Goal: Task Accomplishment & Management: Manage account settings

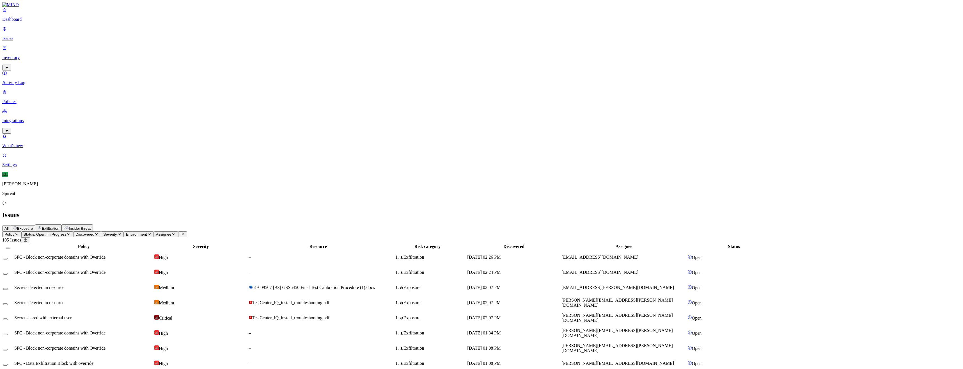
scroll to position [37, 0]
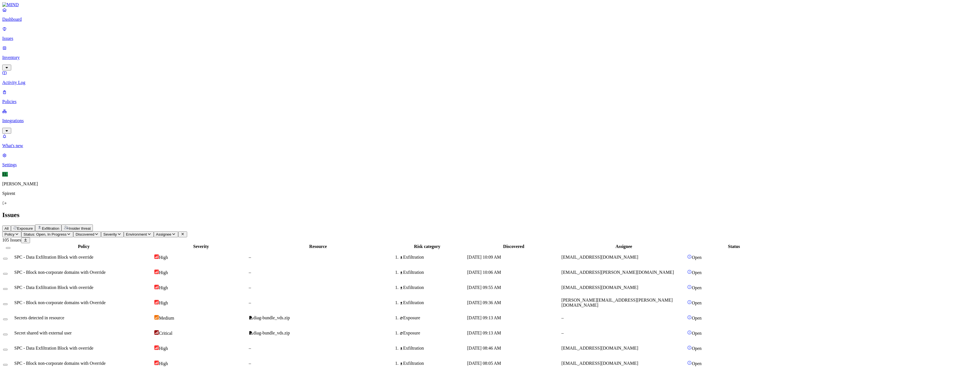
click at [94, 35] on html "Dashboard Issues Inventory Activity Log Policies Integrations What's new 1 Sett…" at bounding box center [481, 365] width 963 height 730
click at [98, 52] on p "Resolved" at bounding box center [106, 50] width 16 height 4
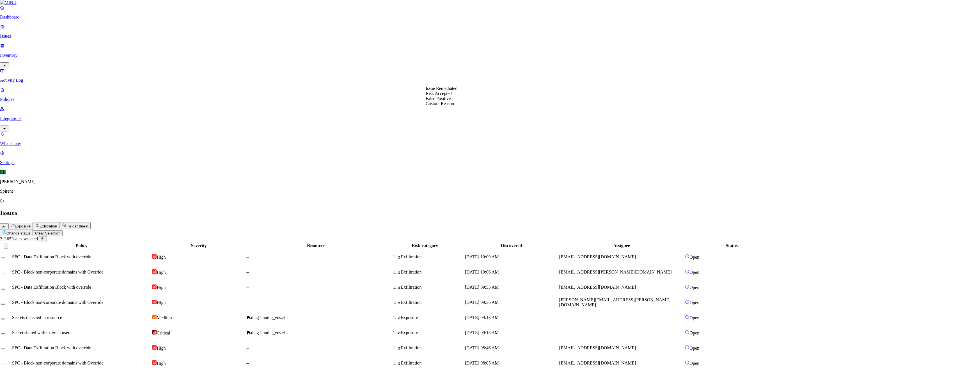
select select "Custom Reason"
type textarea "Text"
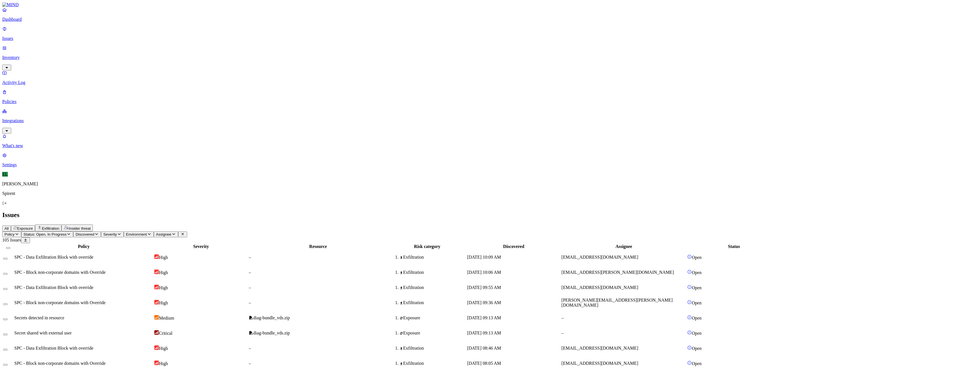
click at [35, 231] on button "Change status" at bounding box center [18, 234] width 33 height 7
click at [98, 52] on p "Resolved" at bounding box center [106, 50] width 16 height 4
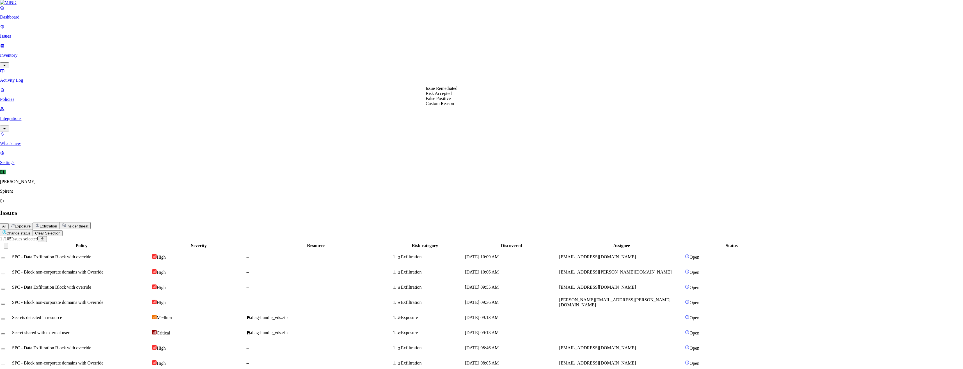
select select "Custom Reason"
type textarea "text"
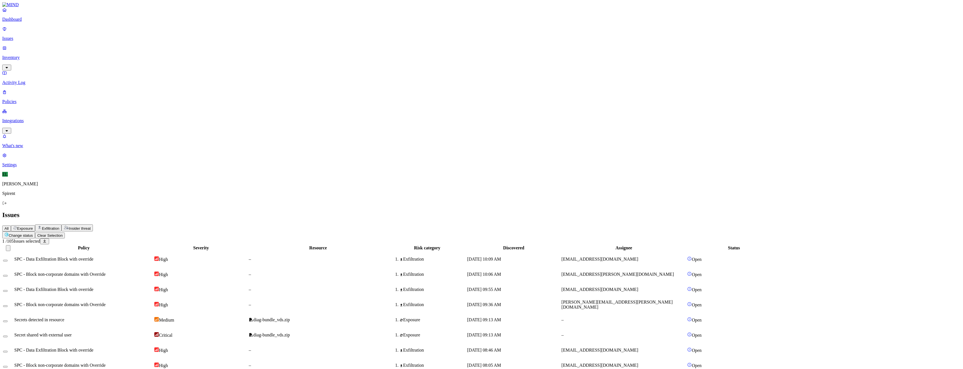
click at [91, 33] on html "Dashboard Issues Inventory Activity Log Policies Integrations What's new 1 Sett…" at bounding box center [481, 365] width 963 height 730
click at [98, 52] on p "Resolved" at bounding box center [106, 50] width 16 height 4
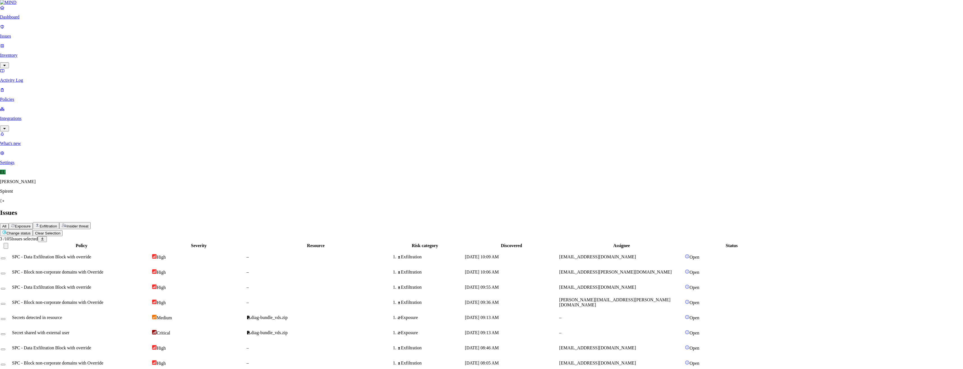
select select "Custom Reason"
type textarea "text"
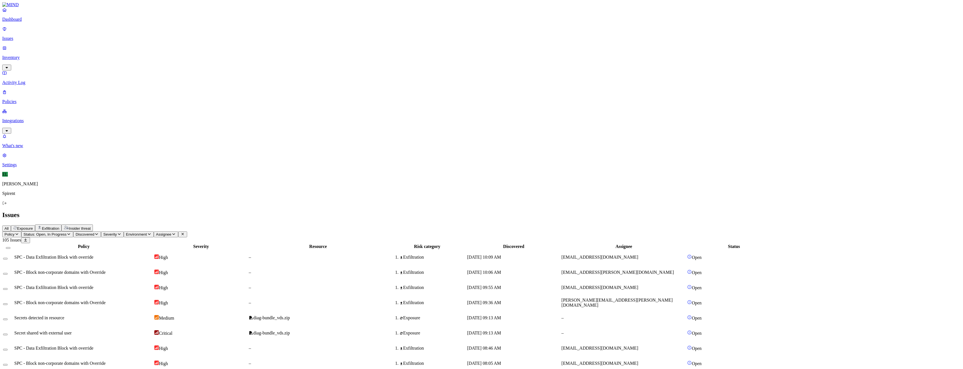
click at [87, 35] on html "Dashboard Issues Inventory Activity Log Policies Integrations What's new 1 Sett…" at bounding box center [481, 364] width 963 height 728
click at [98, 52] on p "Resolved" at bounding box center [106, 50] width 16 height 4
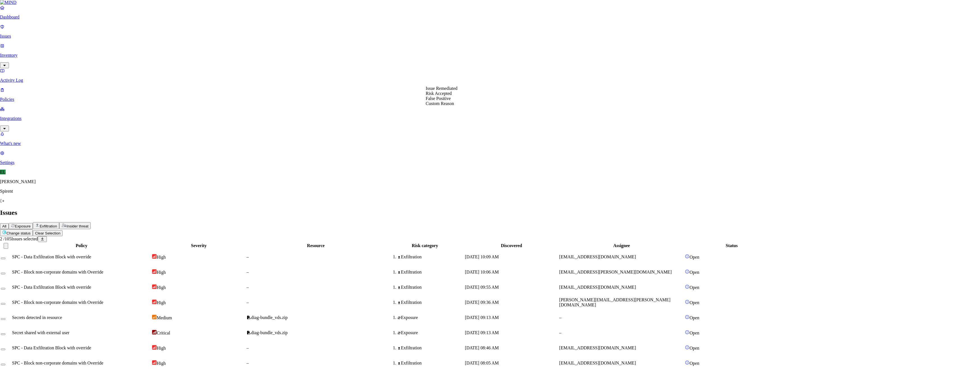
select select "Custom Reason"
type textarea "text"
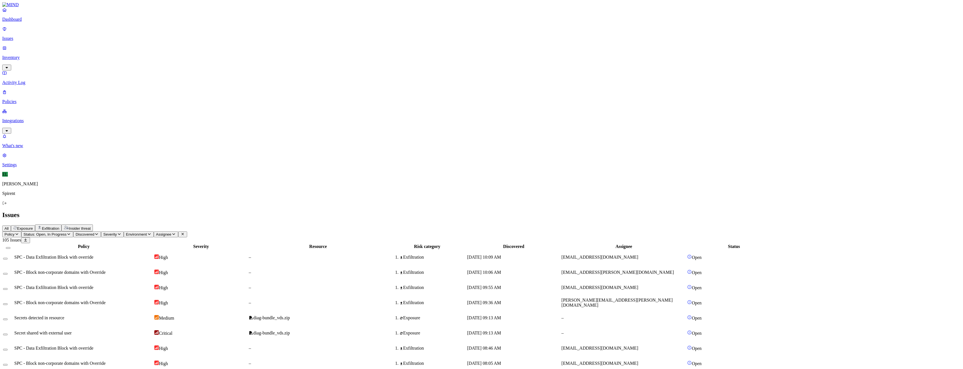
click at [94, 34] on html "Dashboard Issues Inventory Activity Log Policies Integrations What's new 1 Sett…" at bounding box center [481, 364] width 963 height 728
click at [98, 52] on p "Resolved" at bounding box center [106, 50] width 16 height 4
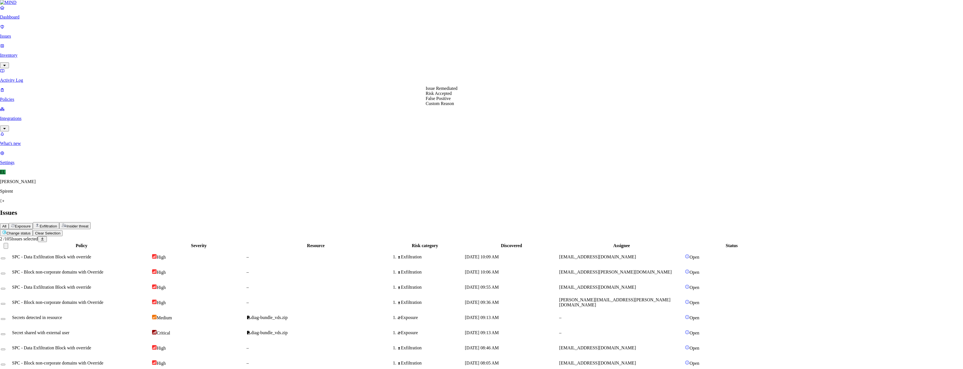
select select "Custom Reason"
type textarea "Pasted data"
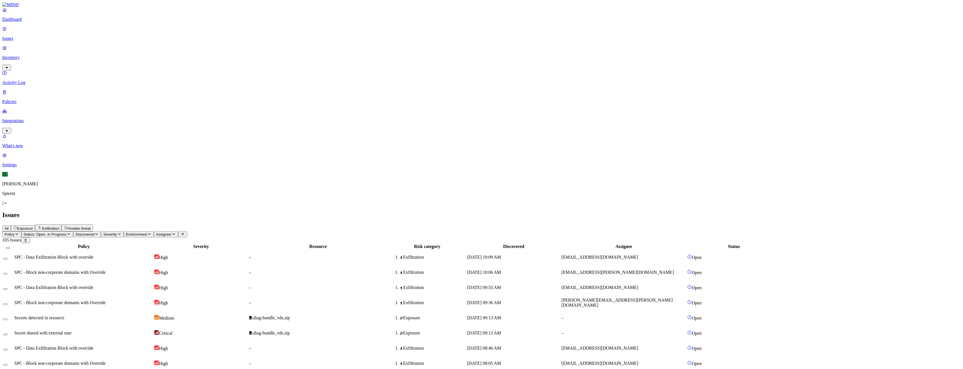
click at [88, 33] on html "Dashboard Issues Inventory Activity Log Policies Integrations What's new 1 Sett…" at bounding box center [481, 364] width 963 height 728
click at [96, 57] on button "Resolved" at bounding box center [106, 47] width 20 height 19
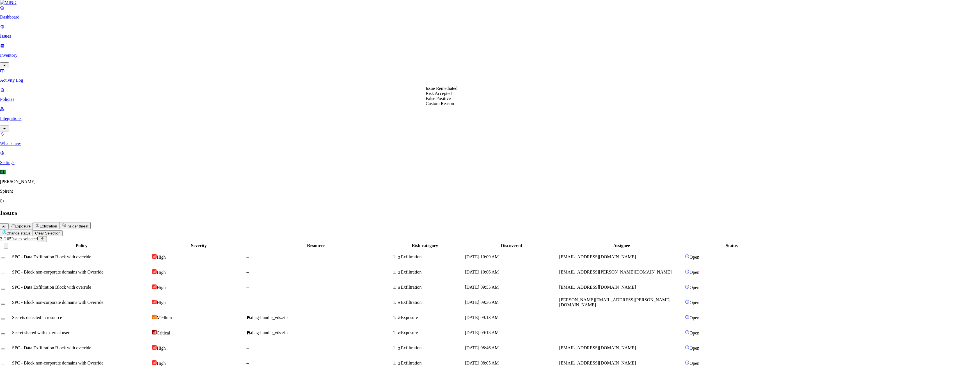
select select "Custom Reason"
type textarea "text"
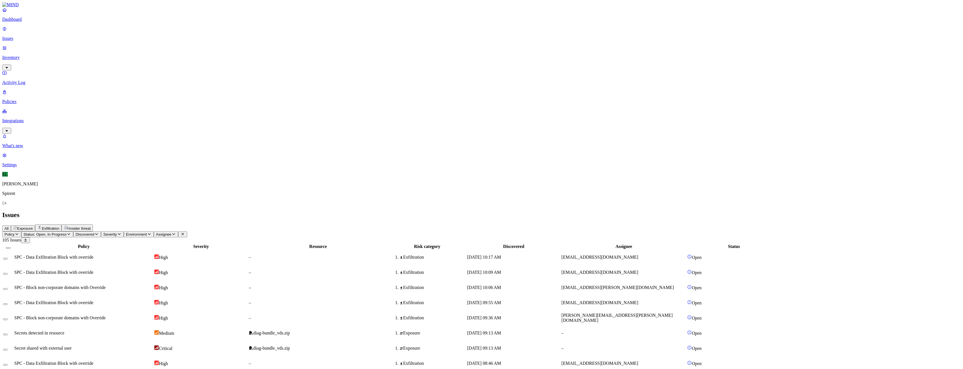
click at [88, 35] on html "Dashboard Issues Inventory Activity Log Policies Integrations What's new 1 Sett…" at bounding box center [481, 364] width 963 height 728
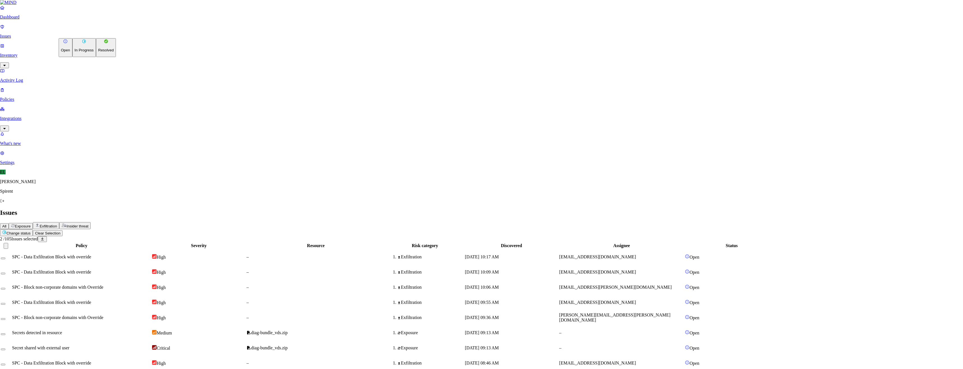
click at [98, 52] on p "Resolved" at bounding box center [106, 50] width 16 height 4
select select "Custom Reason"
type textarea "personal"
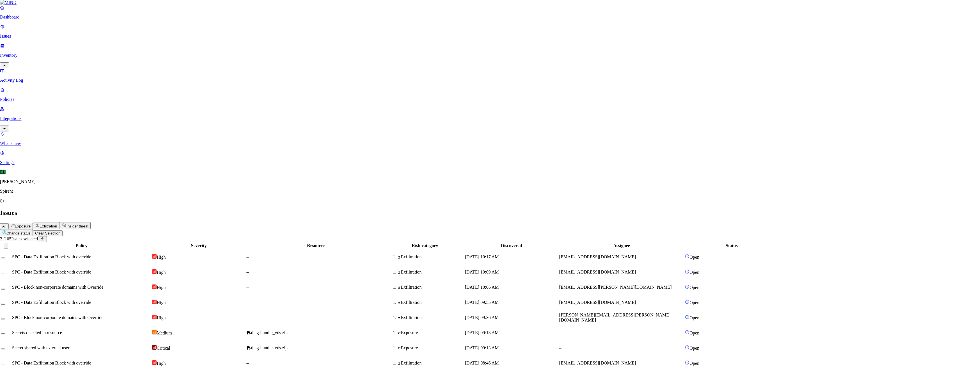
click at [88, 33] on html "Dashboard Issues Inventory Activity Log Policies Integrations What's new 1 Sett…" at bounding box center [481, 364] width 963 height 728
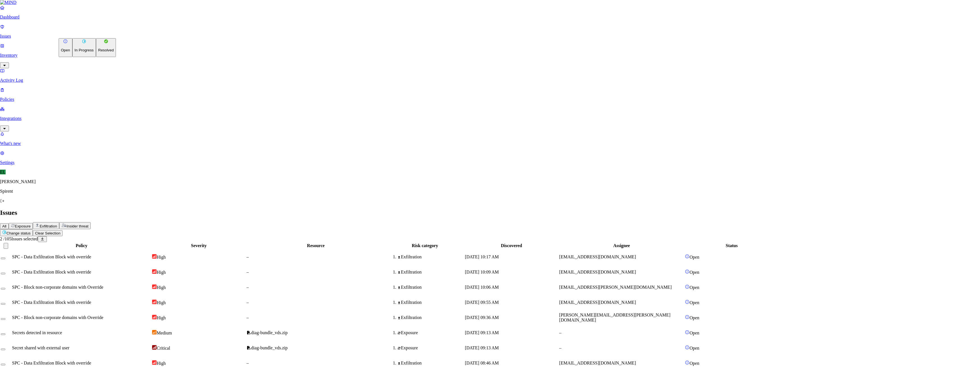
click at [98, 52] on p "Resolved" at bounding box center [106, 50] width 16 height 4
select select "Custom Reason"
type textarea "Personal"
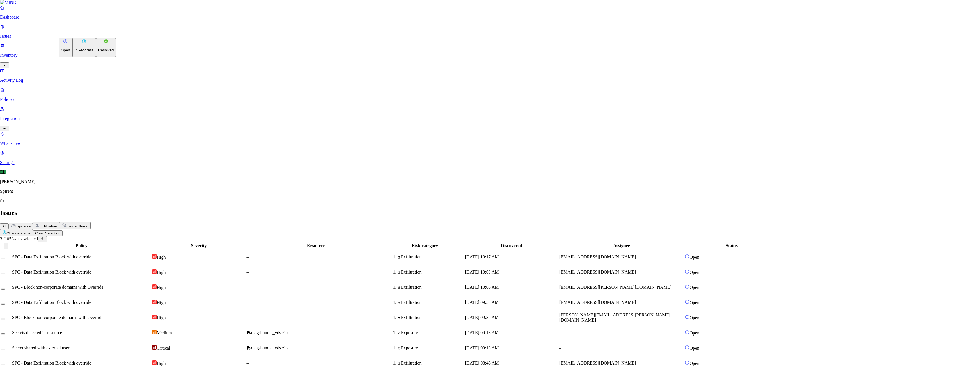
click at [97, 33] on html "Dashboard Issues Inventory Activity Log Policies Integrations What's new 1 Sett…" at bounding box center [481, 364] width 963 height 728
click at [96, 57] on button "Resolved" at bounding box center [106, 47] width 20 height 19
select select "Custom Reason"
drag, startPoint x: 445, startPoint y: 125, endPoint x: 445, endPoint y: 122, distance: 3.1
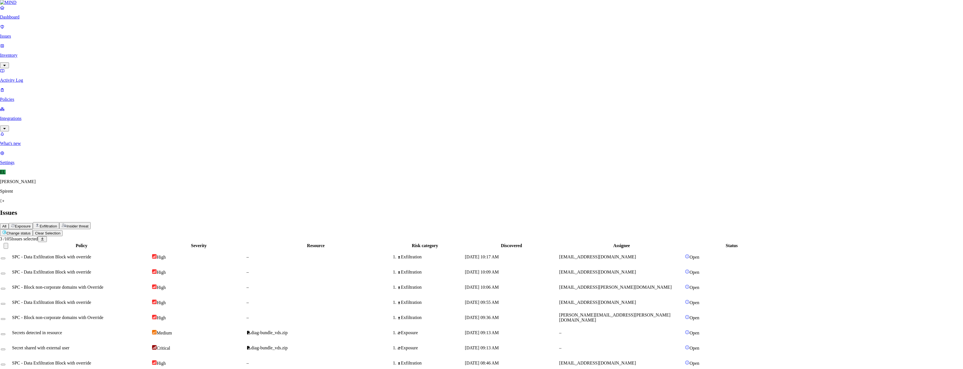
type textarea "text"
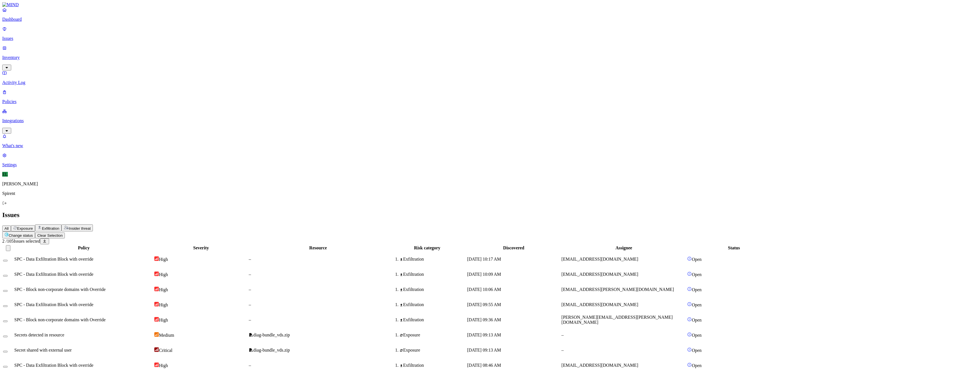
click at [86, 33] on html "Dashboard Issues Inventory Activity Log Policies Integrations What's new 1 Sett…" at bounding box center [481, 365] width 963 height 730
click at [98, 52] on p "Resolved" at bounding box center [106, 50] width 16 height 4
select select "Custom Reason"
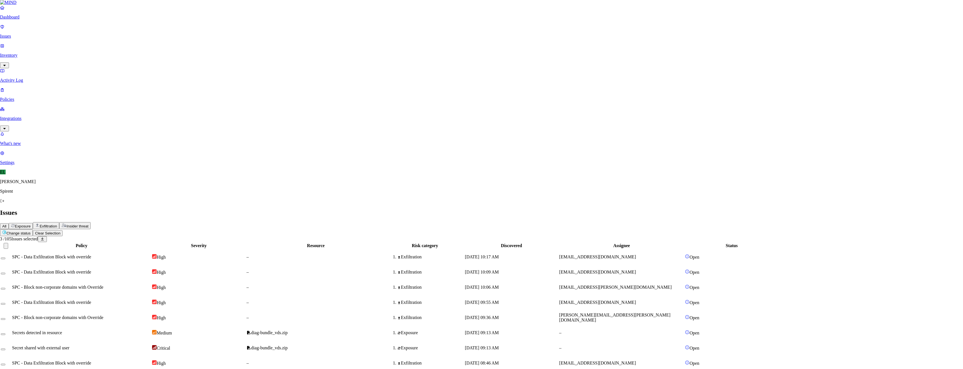
type textarea "text"
click at [93, 254] on span "SPC - Data Exfiltration Block with override" at bounding box center [53, 256] width 79 height 5
click at [13, 254] on div at bounding box center [8, 256] width 10 height 5
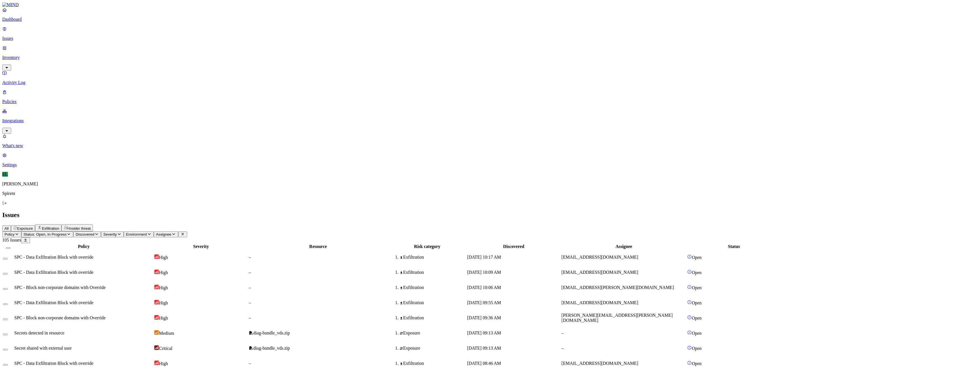
click at [8, 258] on button "Select row" at bounding box center [5, 259] width 4 height 2
click at [13, 267] on td at bounding box center [8, 274] width 11 height 15
click at [35, 231] on button "Change status" at bounding box center [18, 234] width 33 height 7
click at [98, 52] on p "Resolved" at bounding box center [106, 50] width 16 height 4
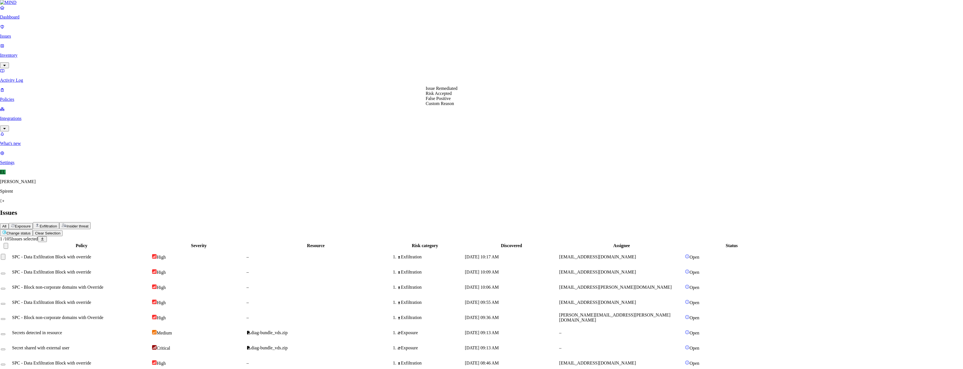
select select "Custom Reason"
type textarea "debug"
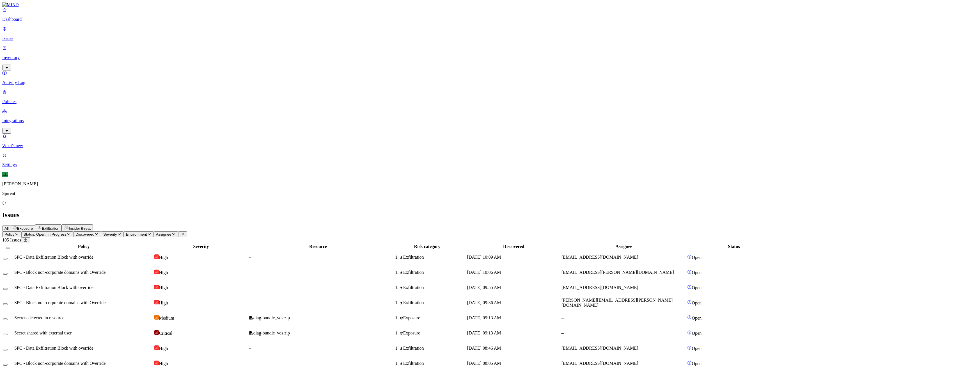
click at [8, 258] on button "Select row" at bounding box center [5, 259] width 4 height 2
click at [82, 34] on html "Dashboard Issues Inventory Activity Log Policies Integrations What's new 1 Sett…" at bounding box center [481, 374] width 963 height 749
click at [98, 52] on p "Resolved" at bounding box center [106, 50] width 16 height 4
select select "Custom Reason"
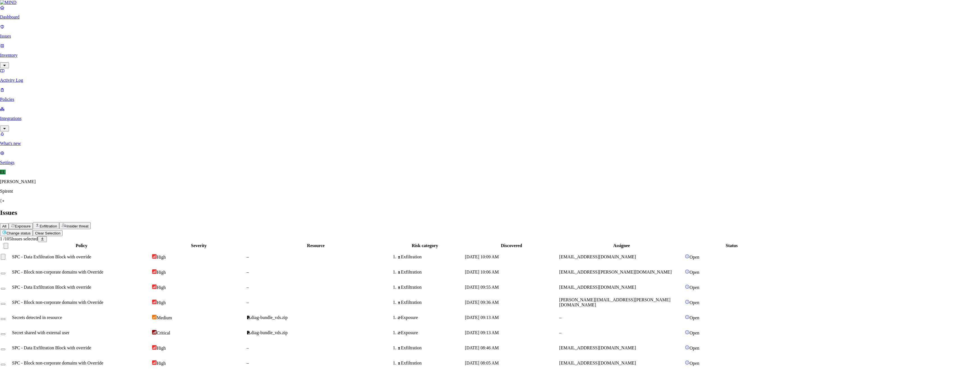
type textarea "debug"
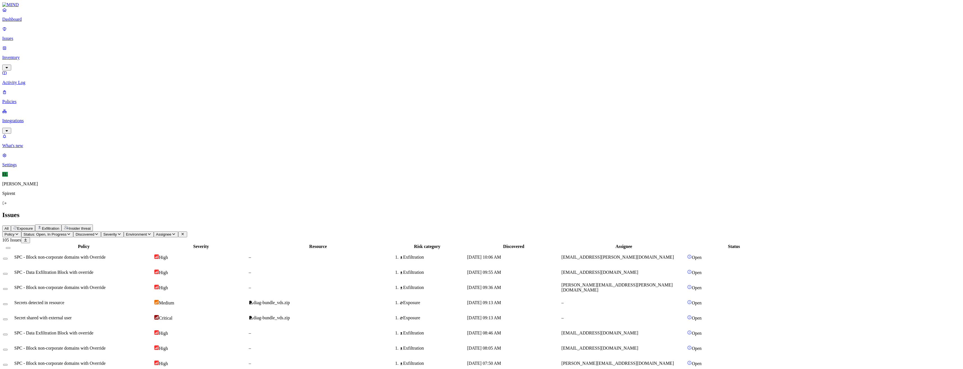
click at [90, 270] on span "SPC - Data Exfiltration Block with override" at bounding box center [53, 272] width 79 height 5
click at [8, 273] on button "Select row" at bounding box center [5, 274] width 4 height 2
click at [79, 36] on html "Dashboard Issues Inventory Activity Log Policies Integrations What's new 1 Sett…" at bounding box center [481, 364] width 963 height 728
click at [98, 52] on p "Resolved" at bounding box center [106, 50] width 16 height 4
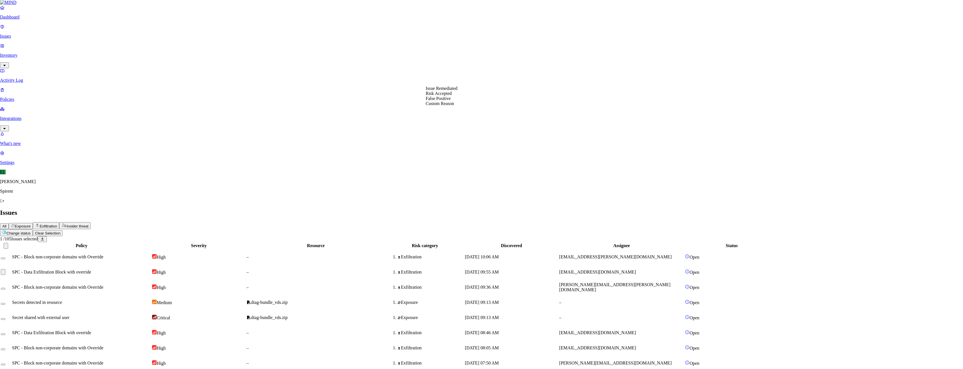
select select "Custom Reason"
type textarea "debug"
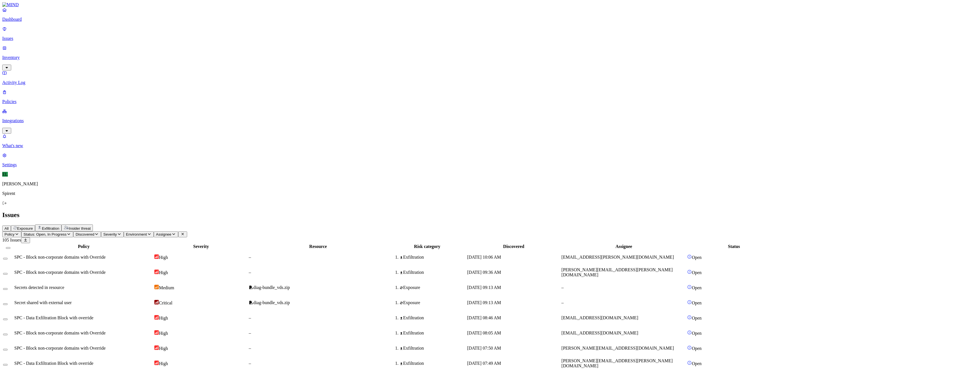
click at [247, 284] on div "Medium" at bounding box center [200, 287] width 93 height 6
click at [13, 280] on td at bounding box center [8, 287] width 11 height 15
click at [8, 303] on button "Select row" at bounding box center [5, 304] width 4 height 2
click at [8, 290] on button "Select row" at bounding box center [5, 291] width 4 height 2
click at [87, 33] on html "Dashboard Issues Inventory Activity Log Policies Integrations What's new 1 Sett…" at bounding box center [481, 364] width 963 height 728
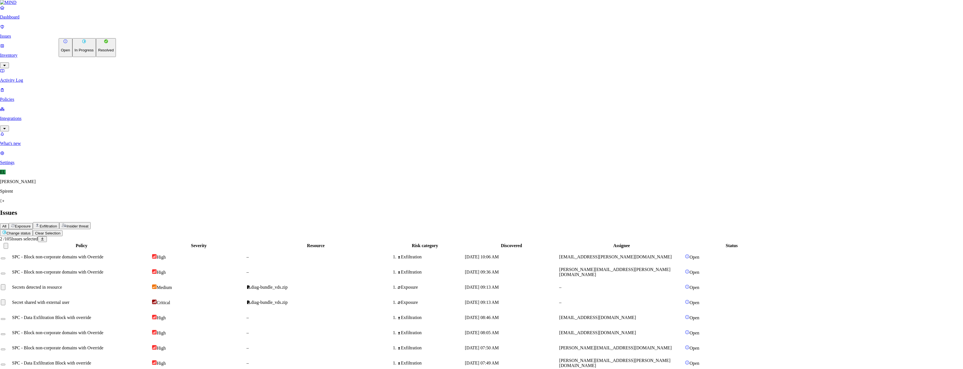
click at [98, 52] on p "Resolved" at bounding box center [106, 50] width 16 height 4
select select "Risk Accepted"
drag, startPoint x: 443, startPoint y: 103, endPoint x: 468, endPoint y: 107, distance: 25.3
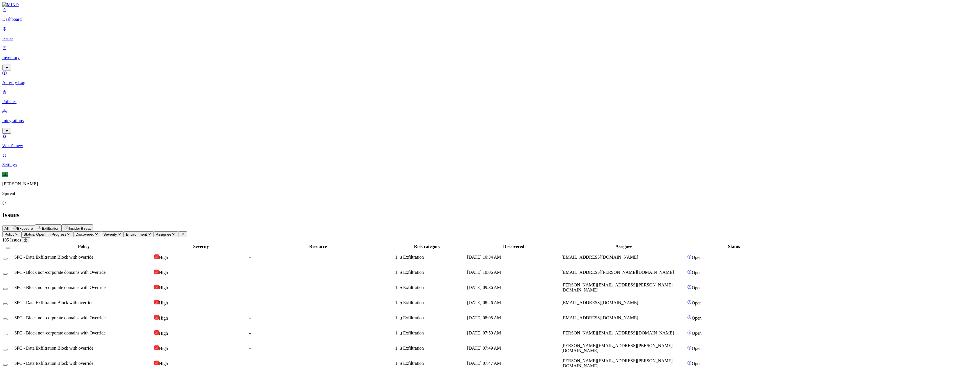
click at [84, 35] on html "Dashboard Issues Inventory Activity Log Policies Integrations What's new 1 Sett…" at bounding box center [481, 365] width 963 height 730
click at [98, 52] on p "Resolved" at bounding box center [106, 50] width 16 height 4
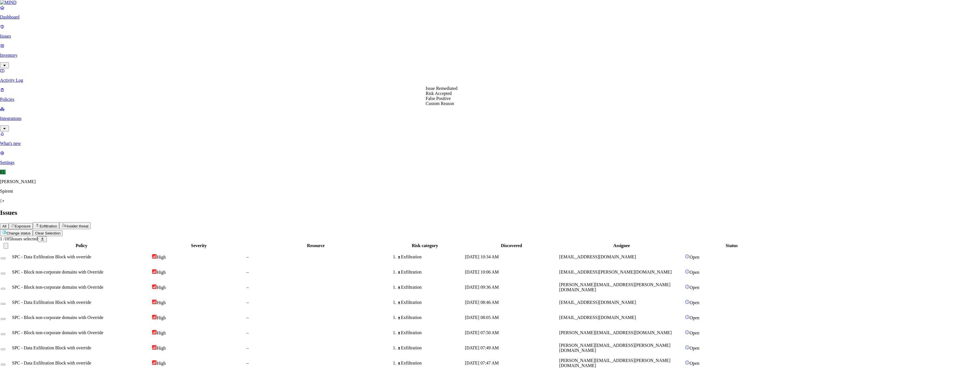
select select "Custom Reason"
type textarea "debug logs"
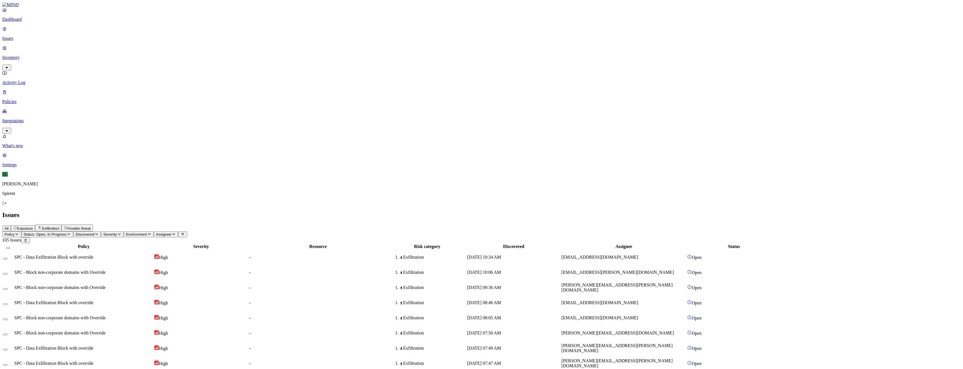
click at [84, 33] on html "Dashboard Issues Inventory Activity Log Policies Integrations What's new 1 Sett…" at bounding box center [481, 364] width 963 height 728
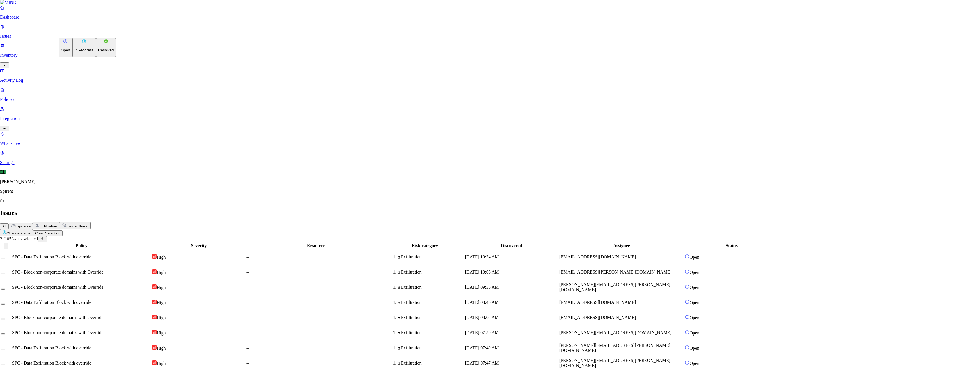
click at [98, 52] on p "Resolved" at bounding box center [106, 50] width 16 height 4
select select "Custom Reason"
type textarea "debug query"
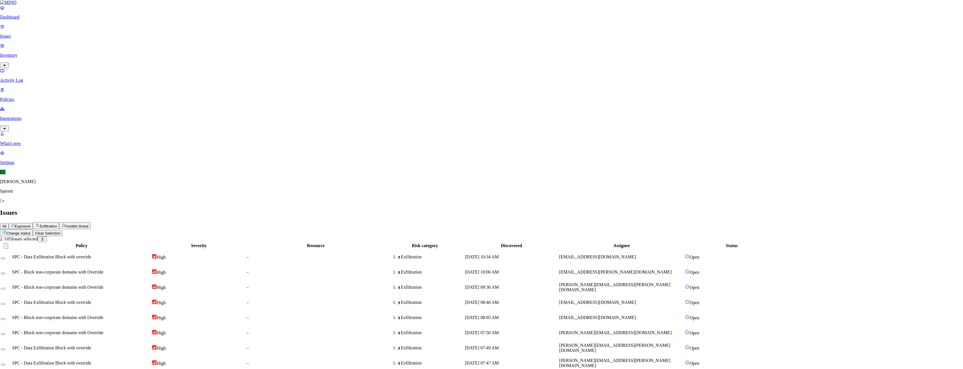
click at [93, 254] on span "SPC - Data Exfiltration Block with override" at bounding box center [53, 256] width 79 height 5
click at [8, 258] on button "Select row" at bounding box center [5, 259] width 4 height 2
click at [82, 34] on html "Dashboard Issues Inventory Activity Log Policies Integrations What's new 1 Sett…" at bounding box center [481, 365] width 963 height 730
click at [98, 52] on p "Resolved" at bounding box center [106, 50] width 16 height 4
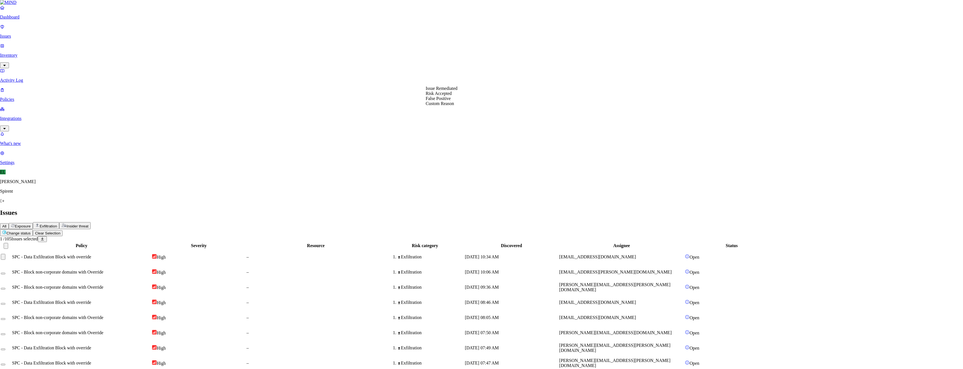
select select "Custom Reason"
drag, startPoint x: 448, startPoint y: 106, endPoint x: 413, endPoint y: 106, distance: 35.1
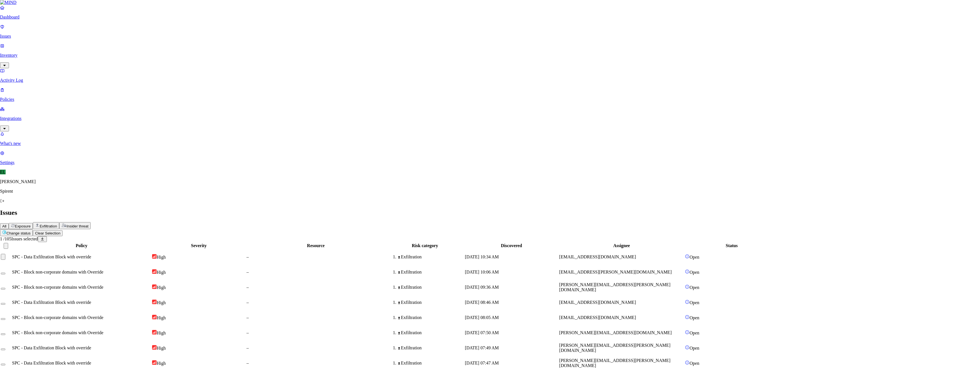
type textarea "Personal"
click at [93, 254] on span "SPC - Data Exfiltration Block with override" at bounding box center [53, 256] width 79 height 5
click at [8, 258] on button "Select row" at bounding box center [5, 259] width 4 height 2
click at [84, 35] on html "Dashboard Issues Inventory Activity Log Policies Integrations What's new 1 Sett…" at bounding box center [481, 364] width 963 height 728
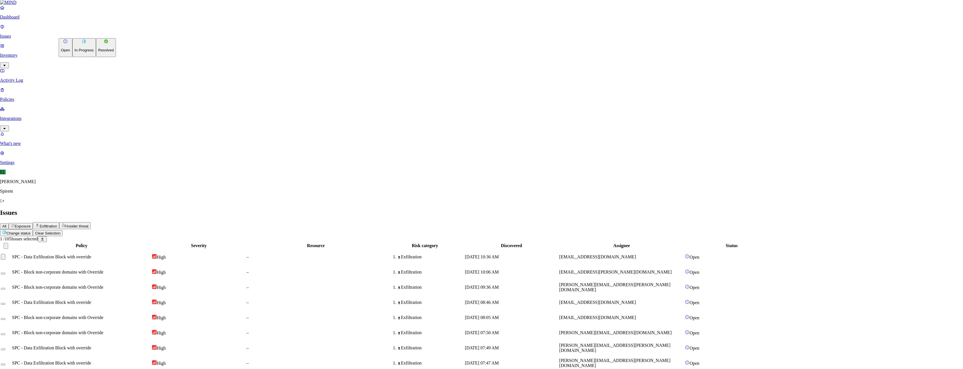
click at [98, 52] on p "Resolved" at bounding box center [106, 50] width 16 height 4
select select "Custom Reason"
type textarea "debug"
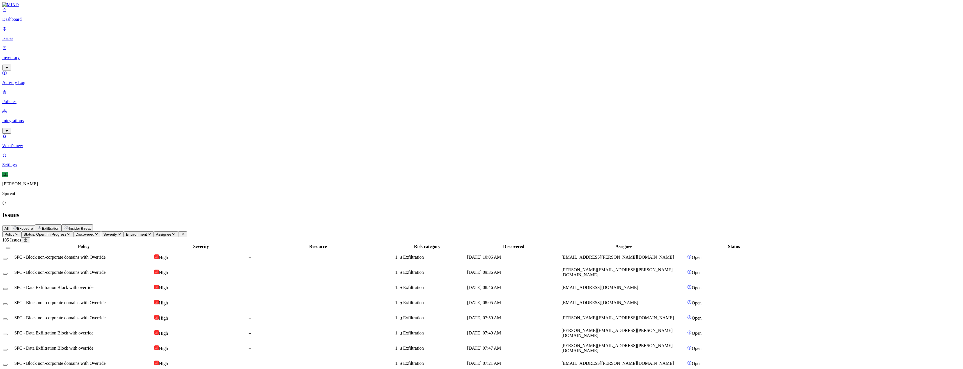
click at [560, 254] on div "Sep 4, 2025, 10:06 AM" at bounding box center [513, 256] width 93 height 5
click at [8, 258] on button "Select row" at bounding box center [5, 259] width 4 height 2
click at [81, 34] on html "Dashboard Issues Inventory Activity Log Policies Integrations What's new 1 Sett…" at bounding box center [481, 364] width 963 height 728
click at [98, 52] on p "Resolved" at bounding box center [106, 50] width 16 height 4
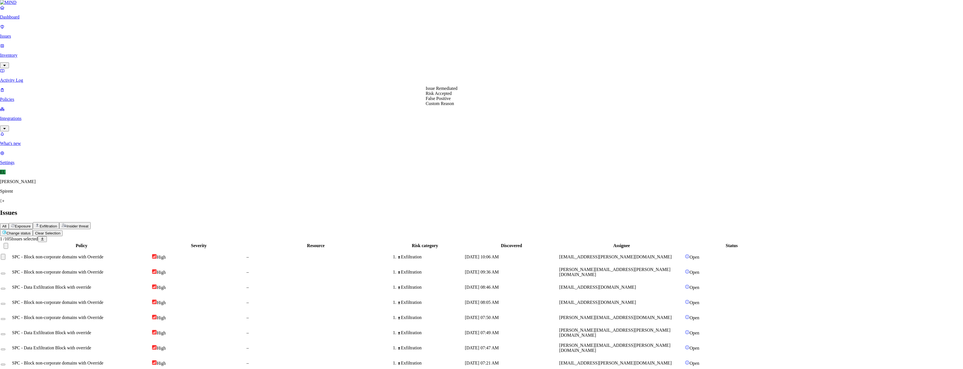
select select "Custom Reason"
paste textarea "Personal"
type textarea "Personal"
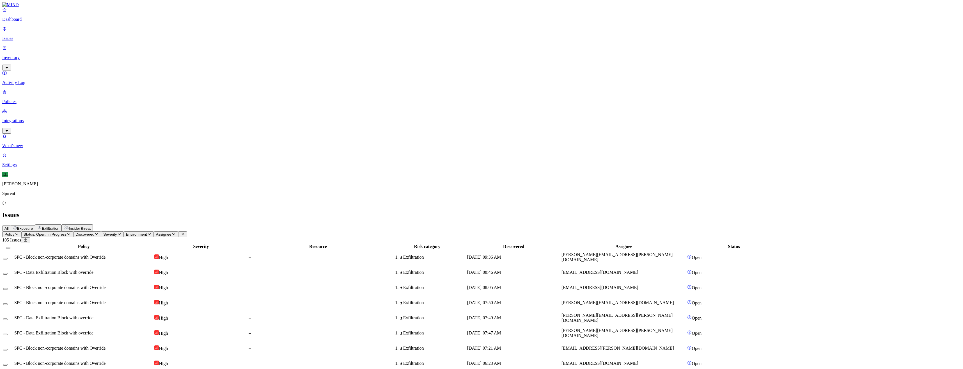
click at [636, 252] on span "shabari.girish@spirent.com" at bounding box center [616, 257] width 111 height 10
click at [118, 265] on td "SPC - Data Exfiltration Block with override" at bounding box center [83, 272] width 139 height 15
click at [8, 258] on button "Select row" at bounding box center [5, 259] width 4 height 2
click at [8, 275] on button "Select row" at bounding box center [5, 276] width 4 height 2
click at [83, 34] on html "Dashboard Issues Inventory Activity Log Policies Integrations What's new 1 Sett…" at bounding box center [481, 364] width 963 height 728
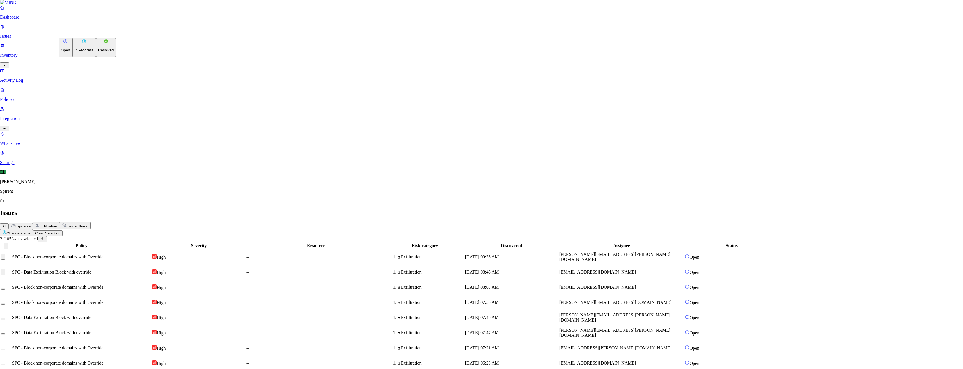
click at [96, 57] on button "Resolved" at bounding box center [106, 47] width 20 height 19
select select "Custom Reason"
paste textarea "Personal"
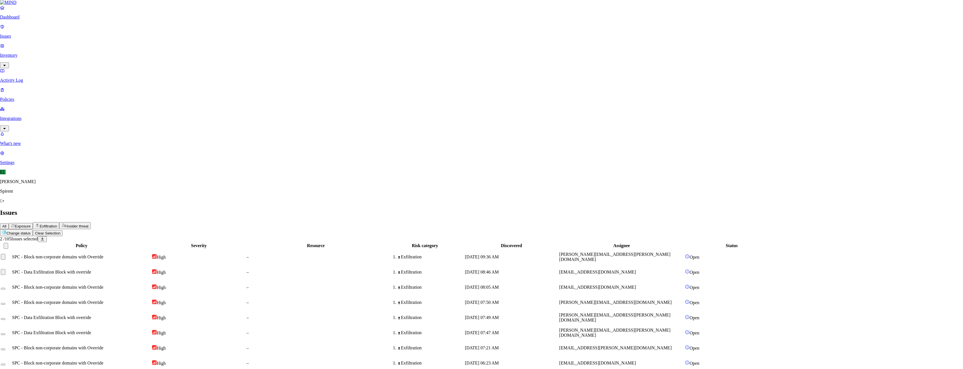
type textarea "Personal"
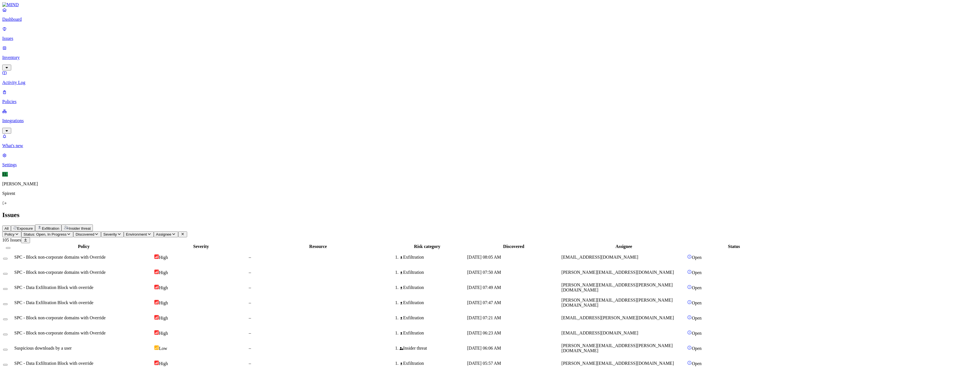
click at [105, 254] on span "SPC - Block non-corporate domains with Override" at bounding box center [59, 256] width 91 height 5
click at [105, 270] on span "SPC - Block non-corporate domains with Override" at bounding box center [59, 272] width 91 height 5
click at [8, 258] on button "Select row" at bounding box center [5, 259] width 4 height 2
click at [8, 275] on button "Select row" at bounding box center [5, 276] width 4 height 2
click at [86, 33] on html "Dashboard Issues Inventory Activity Log Policies Integrations What's new 1 Sett…" at bounding box center [481, 364] width 963 height 728
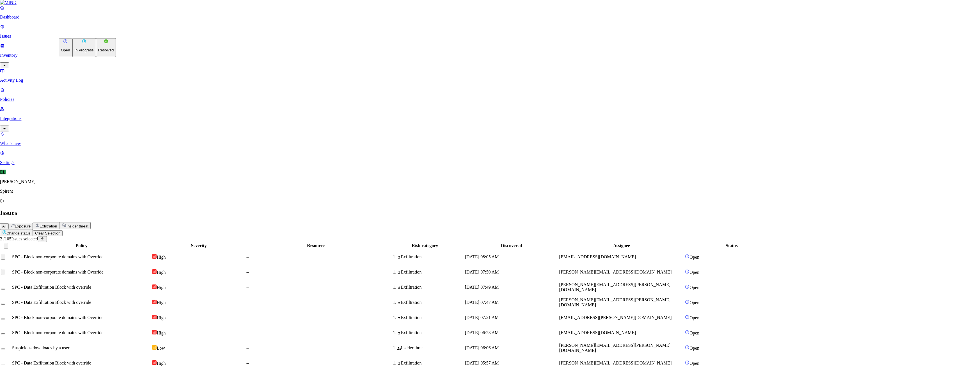
click at [98, 52] on p "Resolved" at bounding box center [106, 50] width 16 height 4
select select "Custom Reason"
type textarea "text"
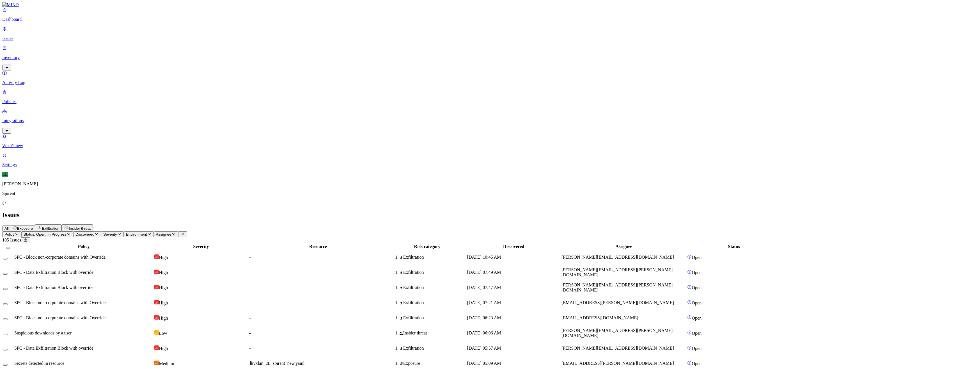
click at [105, 254] on span "SPC - Block non-corporate domains with Override" at bounding box center [59, 256] width 91 height 5
click at [8, 258] on button "Select row" at bounding box center [5, 259] width 4 height 2
click at [75, 34] on html "Dashboard Issues Inventory Activity Log Policies Integrations What's new 1 Sett…" at bounding box center [481, 364] width 963 height 728
click at [98, 52] on p "Resolved" at bounding box center [106, 50] width 16 height 4
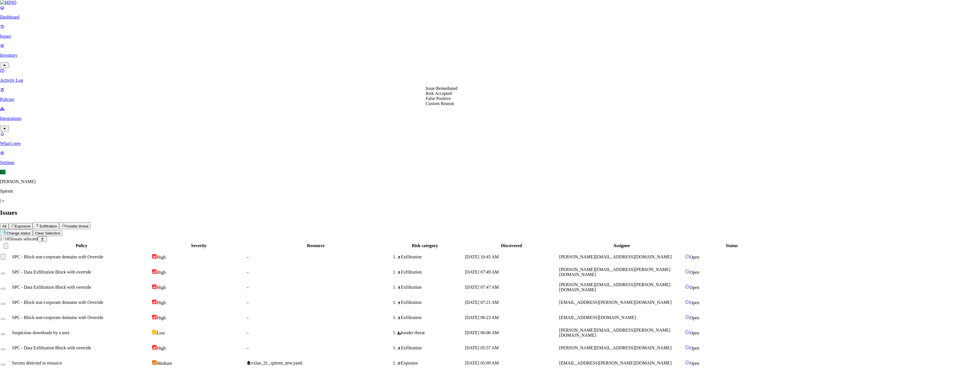
select select "Custom Reason"
paste textarea "Personal"
type textarea "Personal"
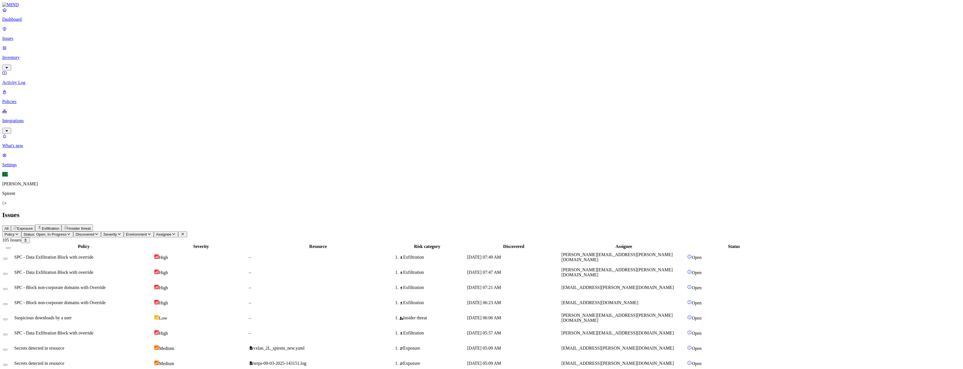
click at [93, 254] on span "SPC - Data Exfiltration Block with override" at bounding box center [53, 256] width 79 height 5
click at [8, 258] on button "Select row" at bounding box center [5, 259] width 4 height 2
click at [8, 275] on button "Select row" at bounding box center [5, 276] width 4 height 2
click at [79, 34] on html "Dashboard Issues Inventory Activity Log Policies Integrations What's new 1 Sett…" at bounding box center [481, 364] width 963 height 728
click at [96, 57] on button "Resolved" at bounding box center [106, 47] width 20 height 19
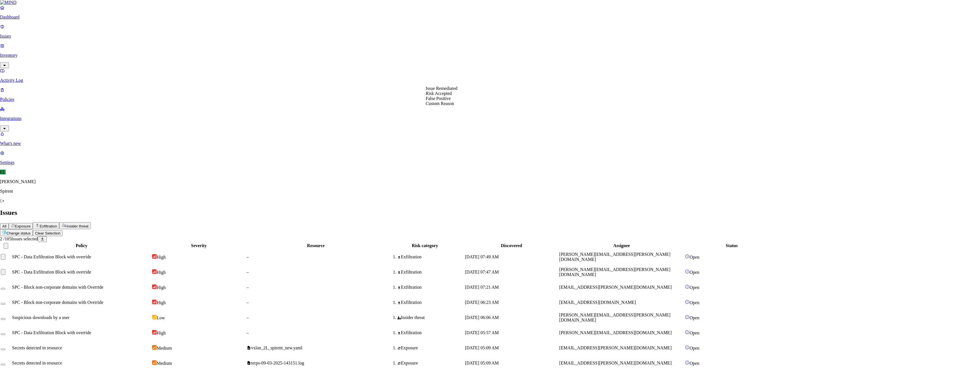
select select "Custom Reason"
paste textarea "Personal"
type textarea "Personal"
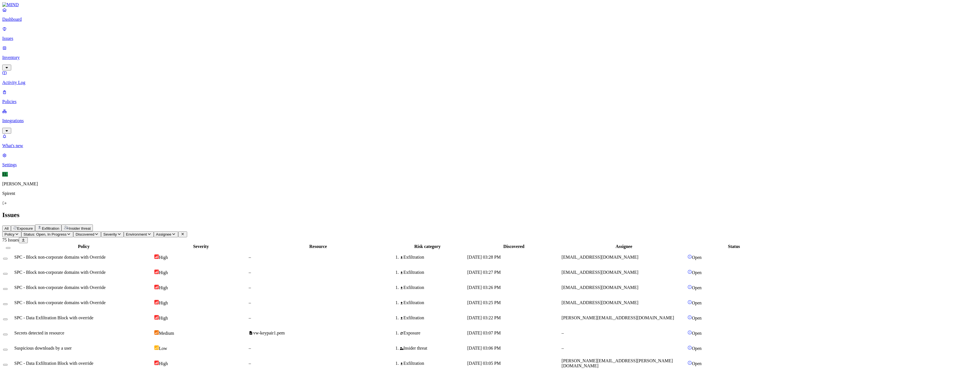
click at [109, 250] on td "SPC - Block non-corporate domains with Override" at bounding box center [83, 257] width 139 height 15
click at [8, 258] on button "Select row" at bounding box center [5, 259] width 4 height 2
click at [8, 275] on button "Select row" at bounding box center [5, 276] width 4 height 2
click at [8, 290] on button "Select row" at bounding box center [5, 291] width 4 height 2
click at [8, 305] on button "Select row" at bounding box center [5, 306] width 4 height 2
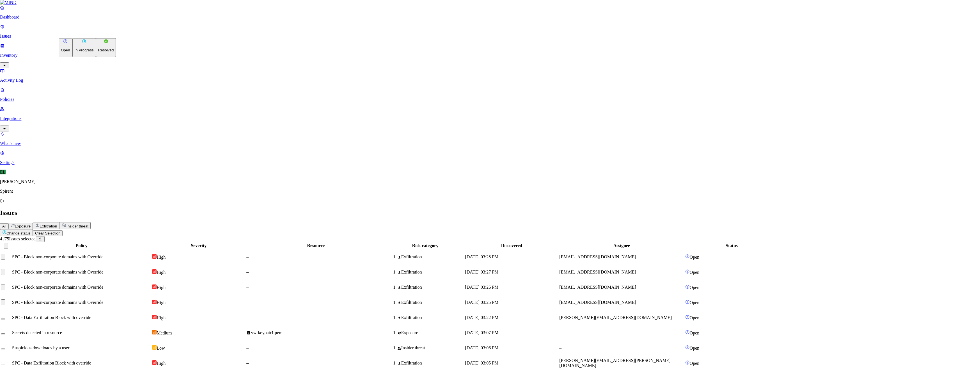
click at [88, 33] on html "Dashboard Issues Inventory Activity Log Policies Integrations What's new 1 Sett…" at bounding box center [481, 364] width 963 height 728
click at [96, 57] on button "Resolved" at bounding box center [106, 47] width 20 height 19
select select "Custom Reason"
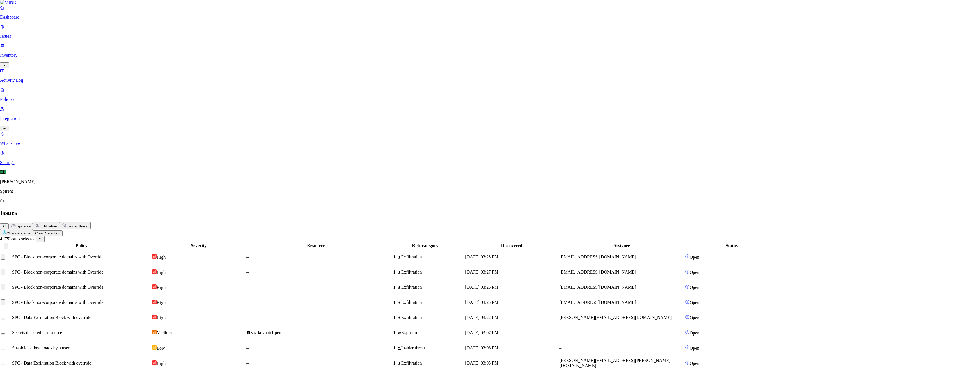
type textarea "text"
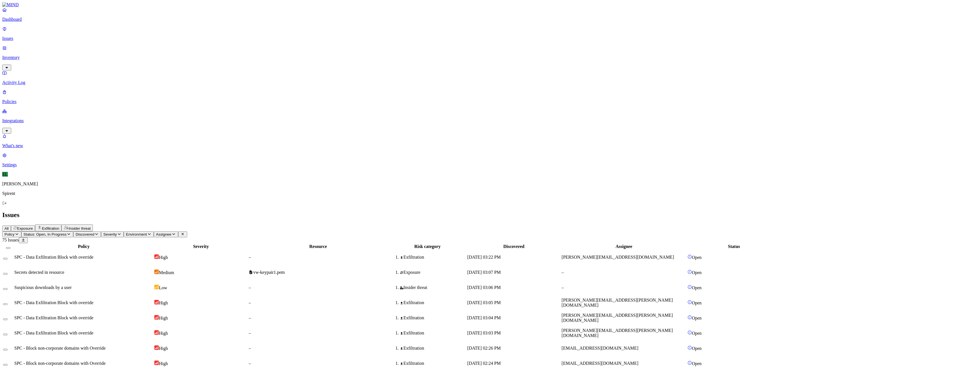
click at [139, 265] on td "Secrets detected in resource" at bounding box center [83, 272] width 139 height 15
click at [72, 285] on span "Suspicious downloads by a user" at bounding box center [42, 287] width 57 height 5
click at [8, 273] on button "Select row" at bounding box center [5, 274] width 4 height 2
click at [8, 290] on button "Select row" at bounding box center [5, 291] width 4 height 2
click at [87, 33] on html "Dashboard Issues Inventory Activity Log Policies Integrations What's new 1 Sett…" at bounding box center [481, 364] width 963 height 728
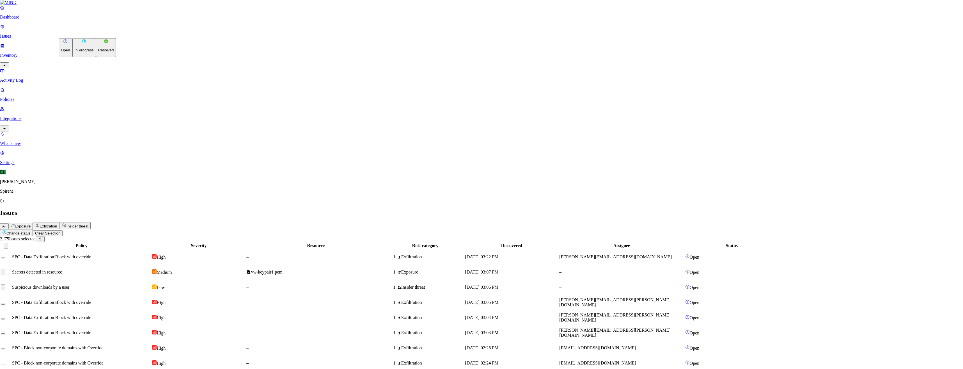
click at [96, 57] on button "Resolved" at bounding box center [106, 47] width 20 height 19
select select "Risk Accepted"
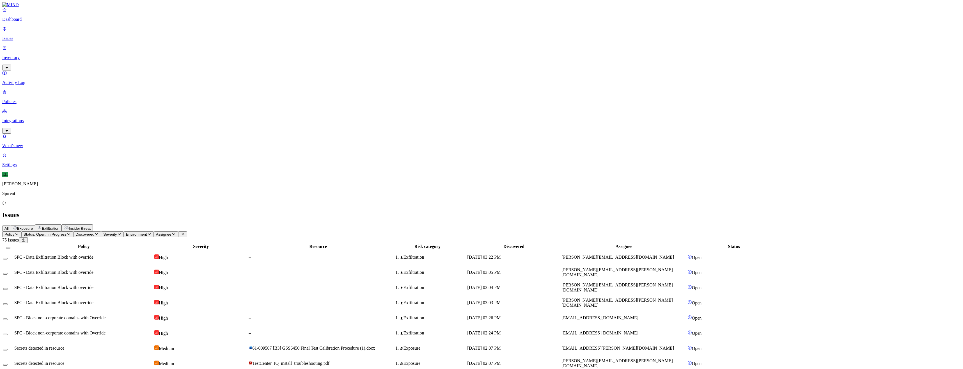
click at [93, 270] on span "SPC - Data Exfiltration Block with override" at bounding box center [53, 272] width 79 height 5
click at [93, 285] on span "SPC - Data Exfiltration Block with override" at bounding box center [53, 287] width 79 height 5
click at [8, 273] on button "Select row" at bounding box center [5, 274] width 4 height 2
click at [13, 287] on div at bounding box center [8, 289] width 10 height 5
click at [8, 290] on button "Select row" at bounding box center [5, 291] width 4 height 2
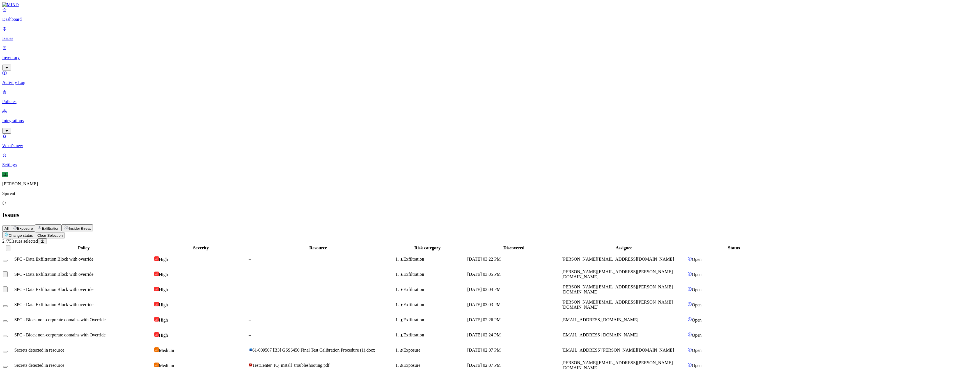
click at [8, 305] on button "Select row" at bounding box center [5, 306] width 4 height 2
click at [85, 35] on html "Dashboard Issues Inventory Activity Log Policies Integrations What's new 1 Sett…" at bounding box center [481, 365] width 963 height 730
click at [96, 57] on button "Resolved" at bounding box center [106, 47] width 20 height 19
select select "Custom Reason"
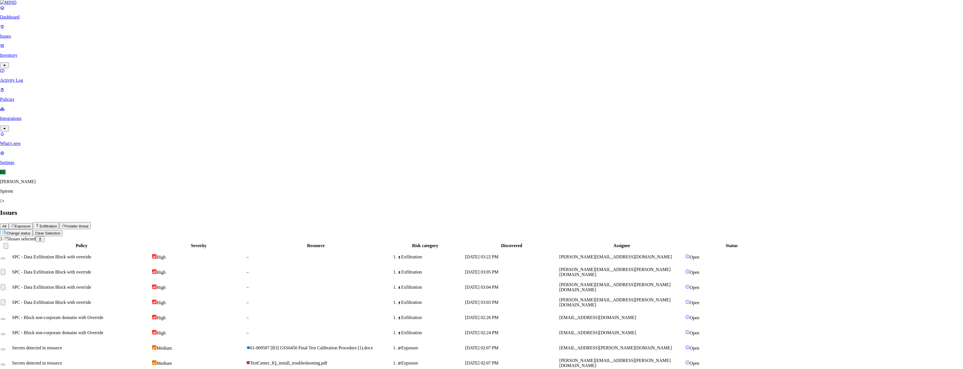
paste textarea "Personal"
type textarea "Personal"
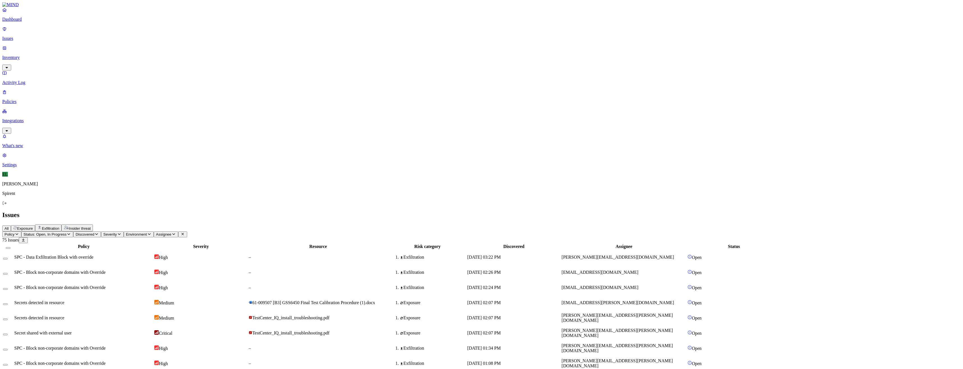
click at [560, 270] on div "Sep 4, 2025, 02:26 PM" at bounding box center [513, 272] width 93 height 5
click at [8, 273] on button "Select row" at bounding box center [5, 274] width 4 height 2
click at [8, 290] on button "Select row" at bounding box center [5, 291] width 4 height 2
click at [88, 34] on html "Dashboard Issues Inventory Activity Log Policies Integrations What's new 1 Sett…" at bounding box center [481, 364] width 963 height 728
click at [98, 52] on p "Resolved" at bounding box center [106, 50] width 16 height 4
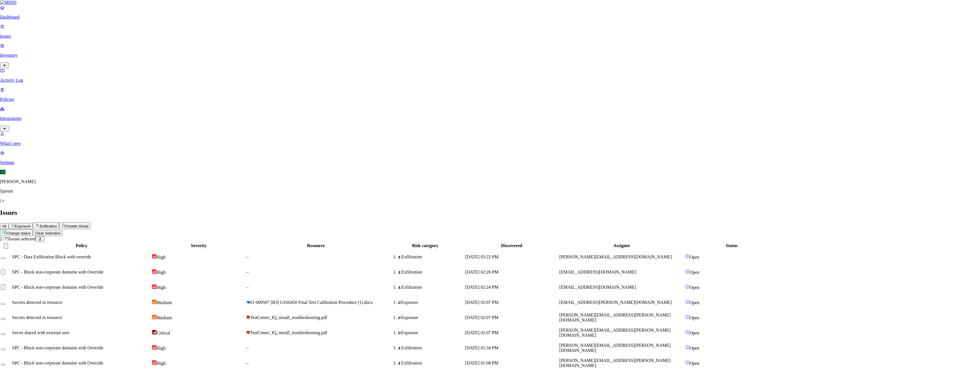
select select "Custom Reason"
type textarea "text"
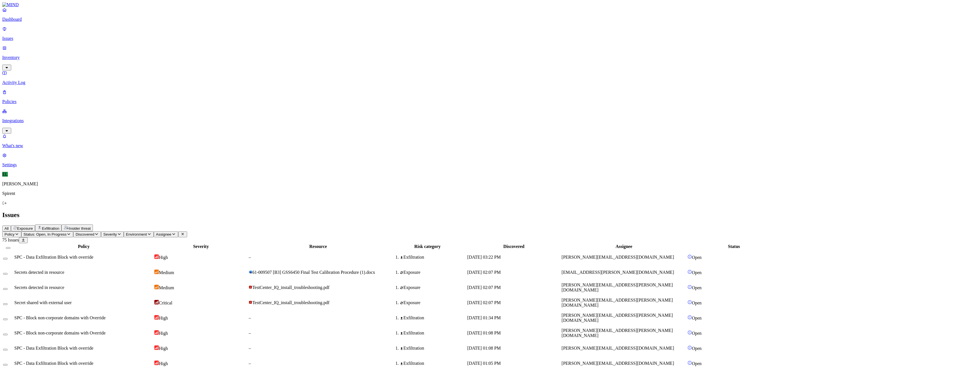
click at [560, 345] on div "Sep 4, 2025, 01:08 PM" at bounding box center [513, 347] width 93 height 5
click at [560, 360] on div "Sep 4, 2025, 01:05 PM" at bounding box center [513, 362] width 93 height 5
click at [8, 348] on button "Select row" at bounding box center [5, 349] width 4 height 2
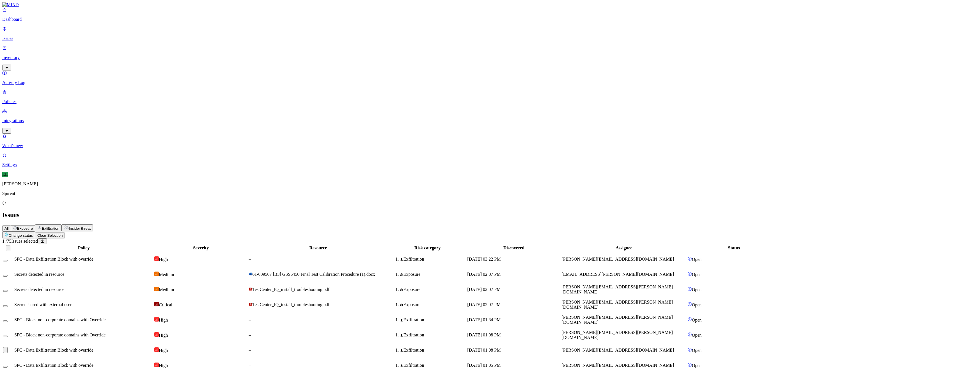
click at [8, 366] on button "Select row" at bounding box center [5, 367] width 4 height 2
drag, startPoint x: 75, startPoint y: 146, endPoint x: 77, endPoint y: 154, distance: 8.3
click at [86, 32] on html "Dashboard Issues Inventory Activity Log Policies Integrations What's new 1 Sett…" at bounding box center [481, 365] width 963 height 730
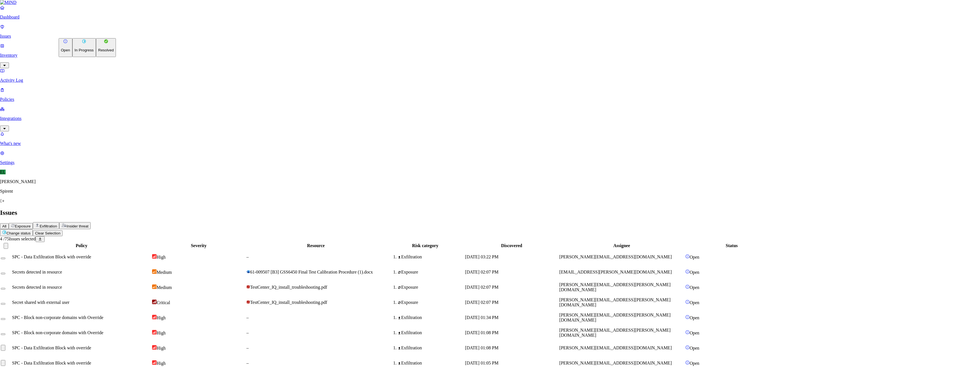
click at [96, 57] on button "Resolved" at bounding box center [106, 47] width 20 height 19
select select "Custom Reason"
type textarea "Pasting email address"
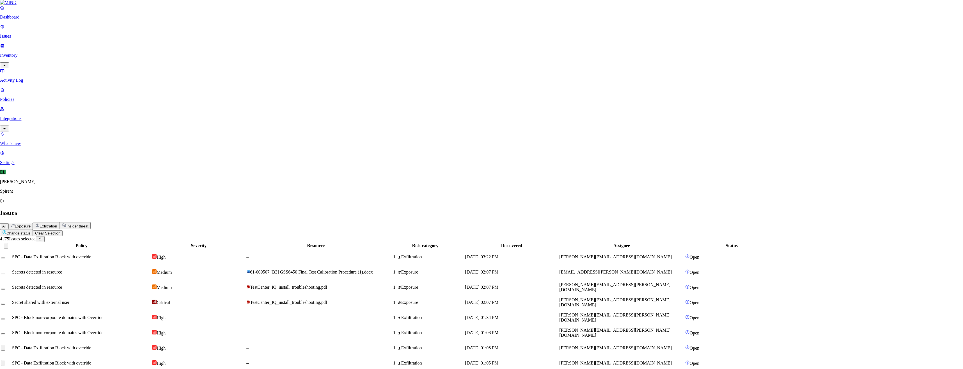
click at [86, 31] on html "Dashboard Issues Inventory Activity Log Policies Integrations What's new 1 Sett…" at bounding box center [481, 364] width 963 height 728
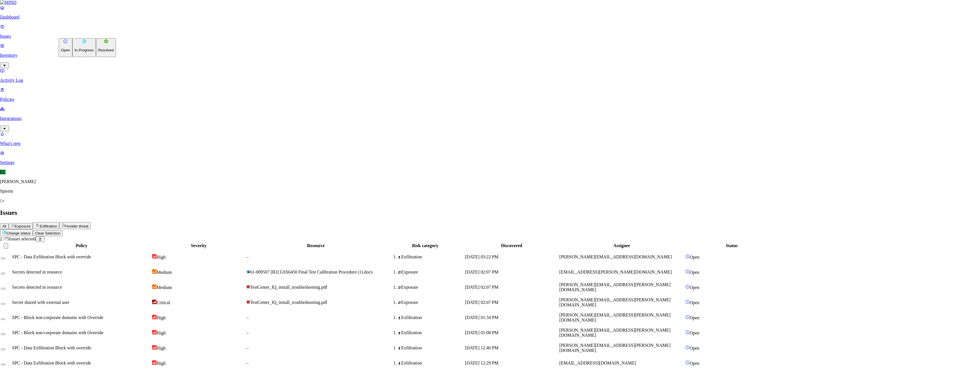
click at [96, 57] on button "Resolved" at bounding box center [106, 47] width 20 height 19
select select "Custom Reason"
drag, startPoint x: 440, startPoint y: 126, endPoint x: 441, endPoint y: 112, distance: 14.3
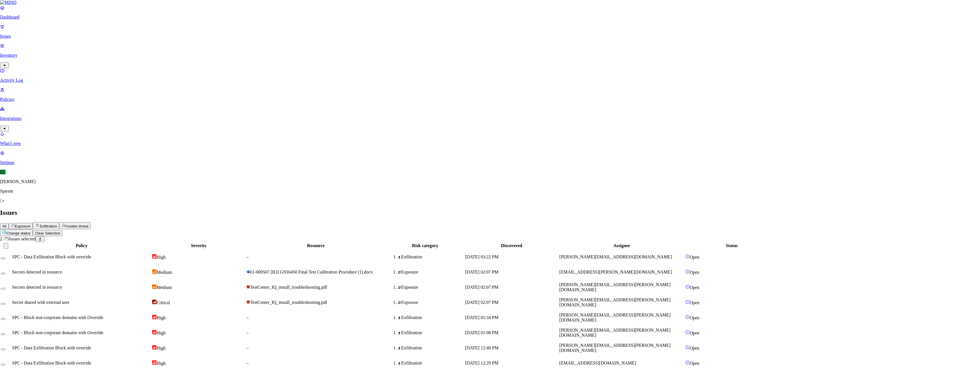
paste textarea "Personal"
type textarea "Personal"
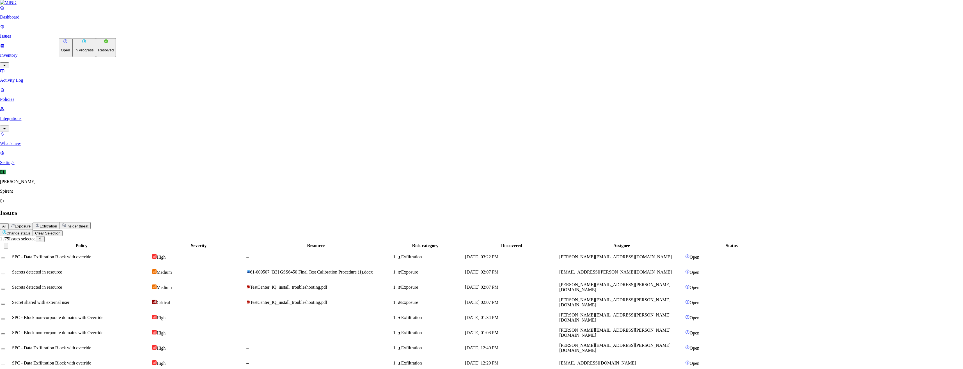
click at [94, 35] on html "Dashboard Issues Inventory Activity Log Policies Integrations What's new 1 Sett…" at bounding box center [481, 364] width 963 height 728
click at [98, 52] on p "Resolved" at bounding box center [106, 50] width 16 height 4
select select "Custom Reason"
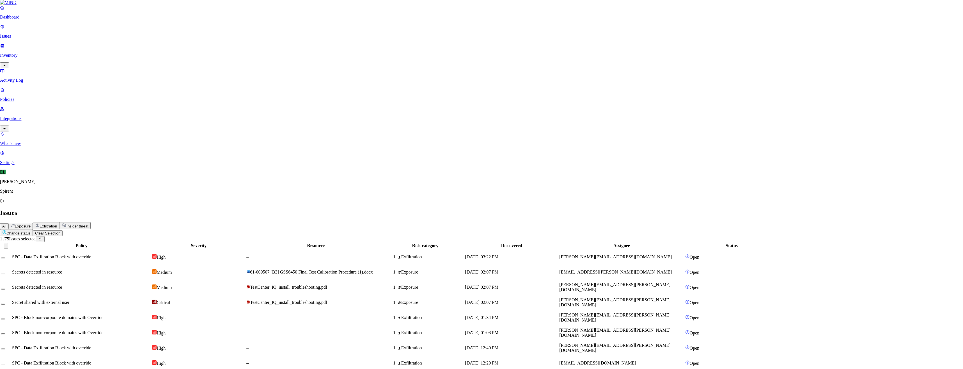
type textarea "text"
click at [560, 285] on div "Sep 4, 2025, 02:07 PM" at bounding box center [513, 287] width 93 height 5
click at [8, 288] on button "Select row" at bounding box center [5, 289] width 4 height 2
click at [8, 305] on button "Select row" at bounding box center [5, 306] width 4 height 2
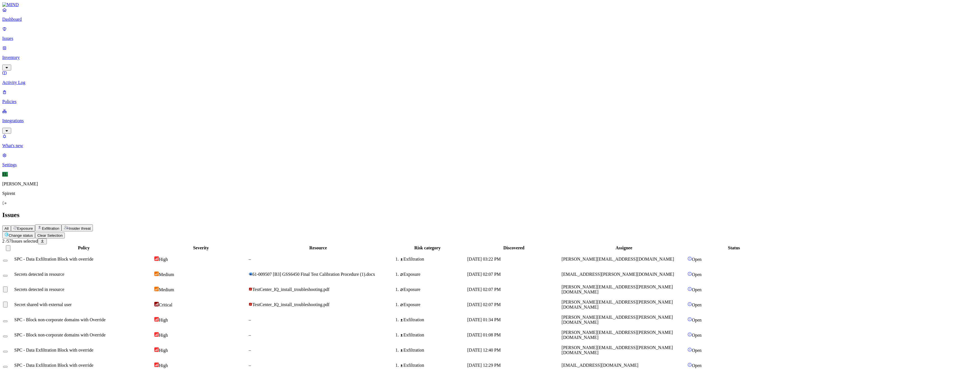
click at [97, 34] on html "Dashboard Issues Inventory Activity Log Policies Integrations What's new 1 Sett…" at bounding box center [481, 365] width 963 height 730
click at [96, 57] on button "Resolved" at bounding box center [106, 47] width 20 height 19
select select "Risk Accepted"
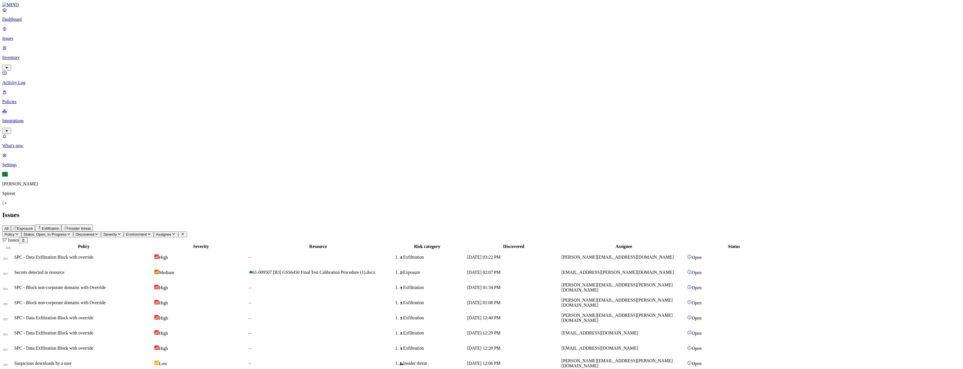
click at [64, 270] on span "Secrets detected in resource" at bounding box center [39, 272] width 50 height 5
click at [8, 273] on button "Select row" at bounding box center [5, 274] width 4 height 2
click at [84, 33] on html "Dashboard Issues Inventory Activity Log Policies Integrations What's new 1 Sett…" at bounding box center [481, 364] width 963 height 728
click at [98, 52] on p "Resolved" at bounding box center [106, 50] width 16 height 4
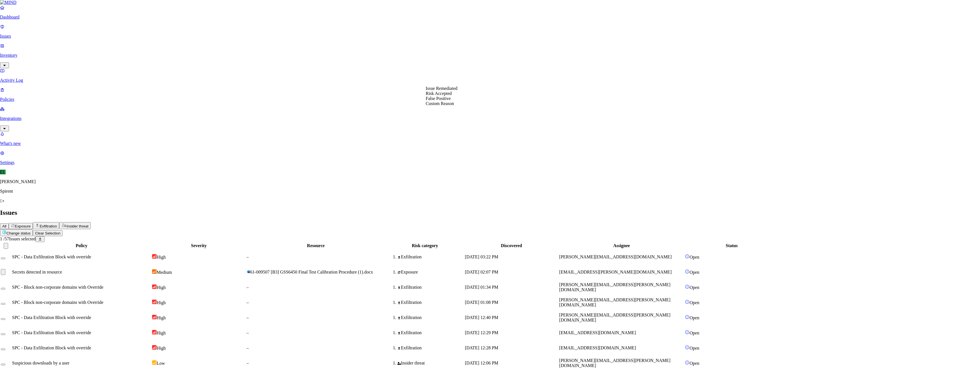
select select "Risk Accepted"
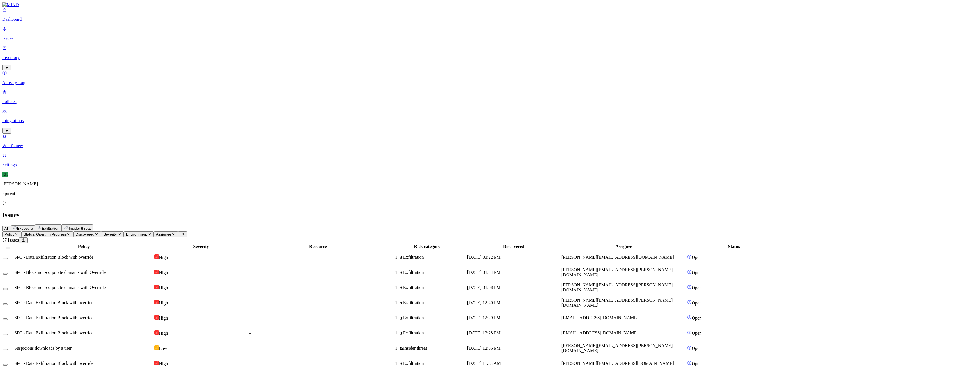
click at [387, 285] on div "–" at bounding box center [318, 287] width 139 height 5
click at [13, 285] on div at bounding box center [8, 287] width 10 height 5
click at [8, 288] on button "Select row" at bounding box center [5, 289] width 4 height 2
click at [88, 32] on html "Dashboard Issues Inventory Activity Log Policies Integrations What's new 1 Sett…" at bounding box center [481, 364] width 963 height 728
click at [96, 57] on button "Resolved" at bounding box center [106, 47] width 20 height 19
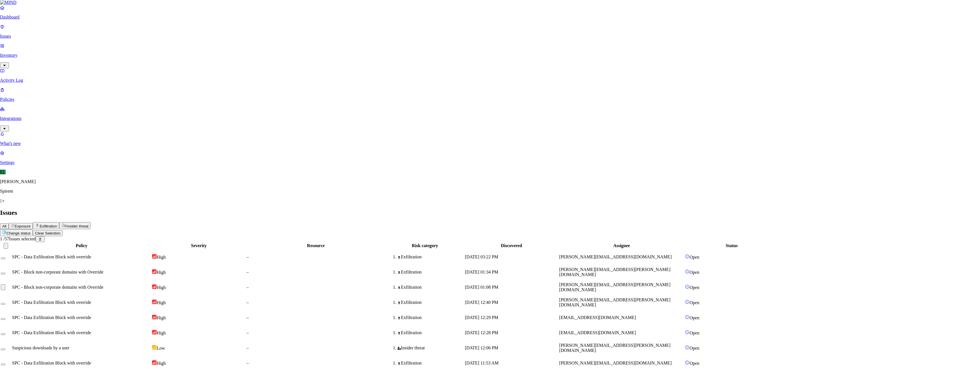
select select "Custom Reason"
paste textarea "Personal"
type textarea "Personal"
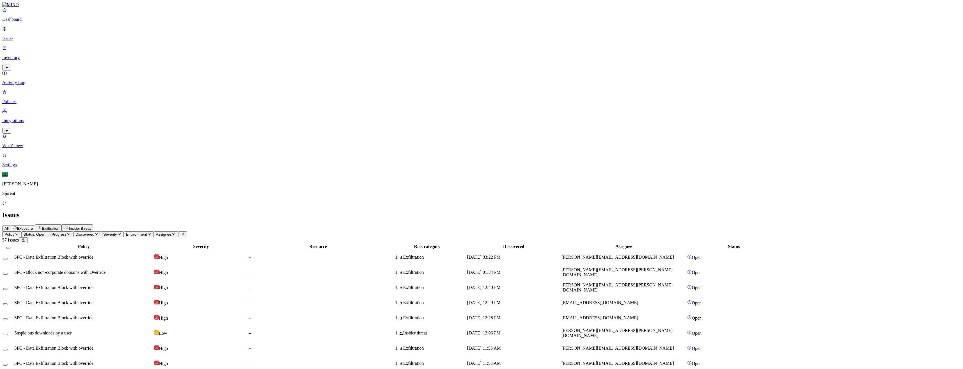
click at [539, 250] on td "Sep 4, 2025, 03:22 PM" at bounding box center [514, 257] width 94 height 15
click at [105, 270] on span "SPC - Block non-corporate domains with Override" at bounding box center [59, 272] width 91 height 5
click at [13, 250] on td at bounding box center [8, 257] width 11 height 15
click at [8, 258] on button "Select row" at bounding box center [5, 259] width 4 height 2
click at [8, 275] on button "Select row" at bounding box center [5, 276] width 4 height 2
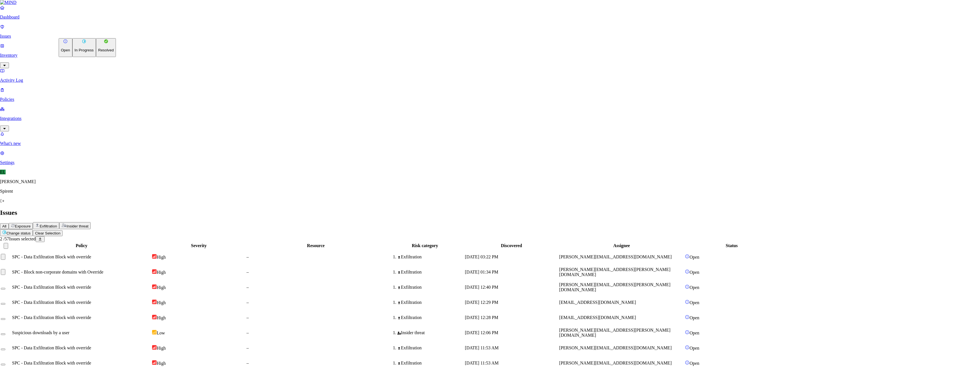
click at [86, 33] on html "Dashboard Issues Inventory Activity Log Policies Integrations What's new 1 Sett…" at bounding box center [481, 364] width 963 height 728
click at [98, 52] on p "Resolved" at bounding box center [106, 50] width 16 height 4
select select "Custom Reason"
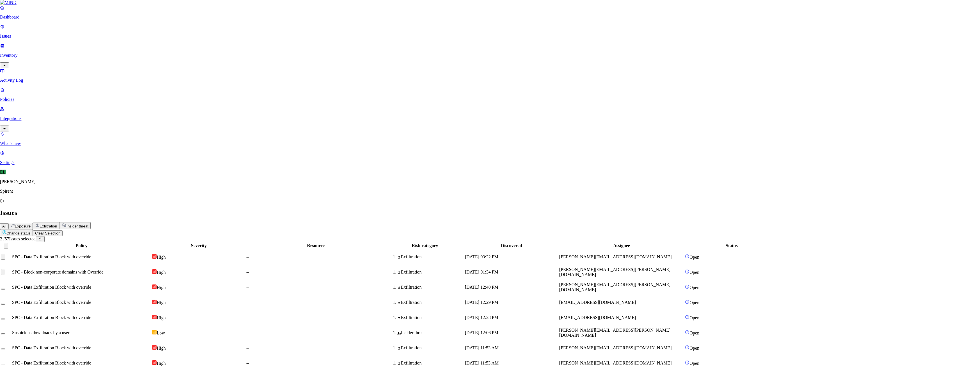
paste textarea "Personal"
type textarea "Personal"
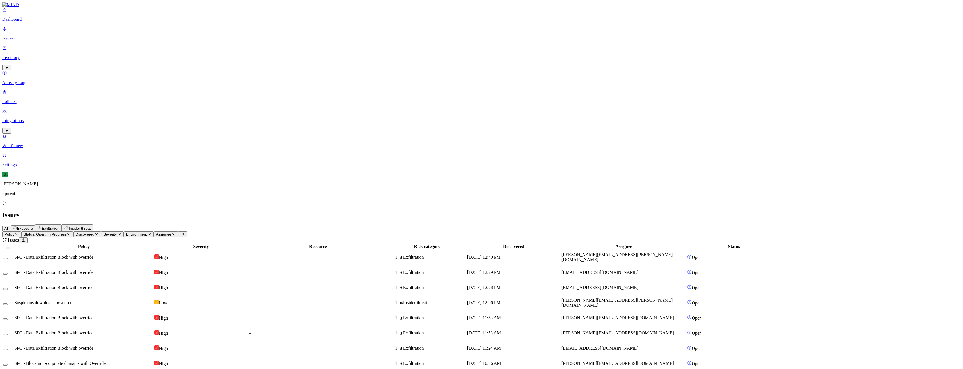
click at [153, 254] on div "SPC - Data Exfiltration Block with override" at bounding box center [83, 256] width 139 height 5
click at [8, 258] on button "Select row" at bounding box center [5, 259] width 4 height 2
click at [85, 35] on html "Dashboard Issues Inventory Activity Log Policies Integrations What's new 1 Sett…" at bounding box center [481, 365] width 963 height 730
click at [98, 52] on p "Resolved" at bounding box center [106, 50] width 16 height 4
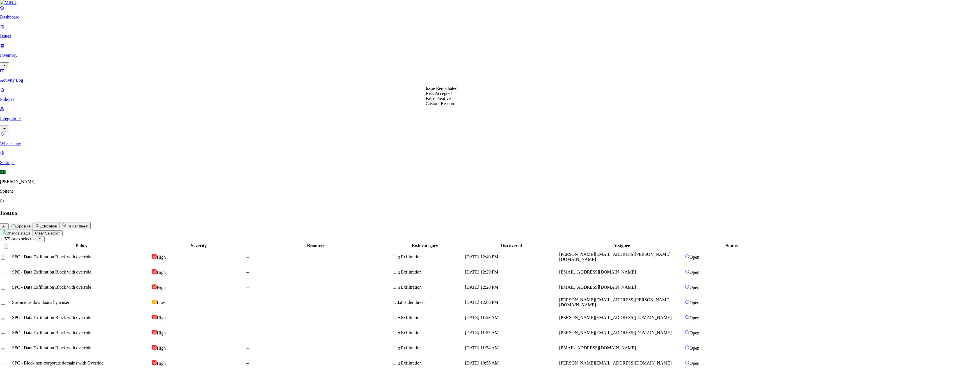
select select "Custom Reason"
type textarea "text search"
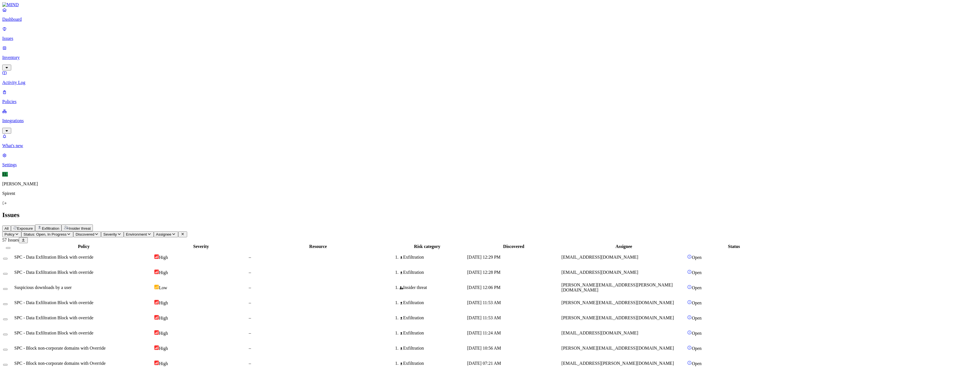
click at [248, 250] on td "High" at bounding box center [201, 257] width 94 height 15
click at [13, 254] on div at bounding box center [8, 256] width 10 height 5
click at [8, 258] on button "Select row" at bounding box center [5, 259] width 4 height 2
click at [8, 275] on button "Select row" at bounding box center [5, 276] width 4 height 2
click at [87, 34] on html "Dashboard Issues Inventory Activity Log Policies Integrations What's new 1 Sett…" at bounding box center [481, 365] width 963 height 730
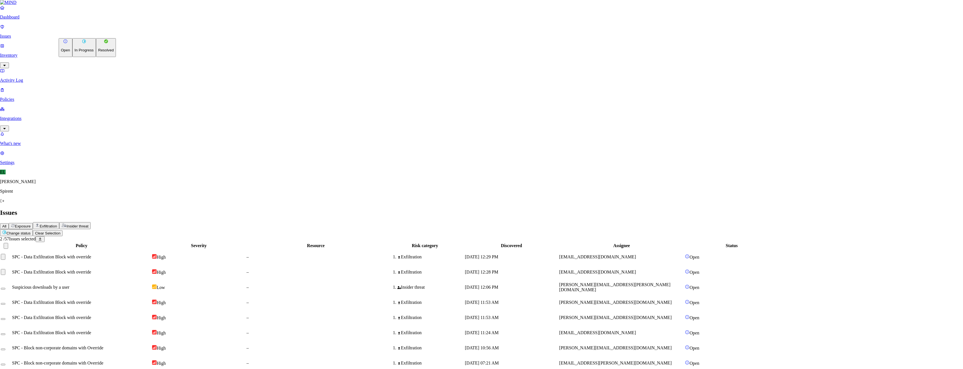
click at [96, 57] on button "Resolved" at bounding box center [106, 47] width 20 height 19
select select "Custom Reason"
type textarea "Not sensitive"
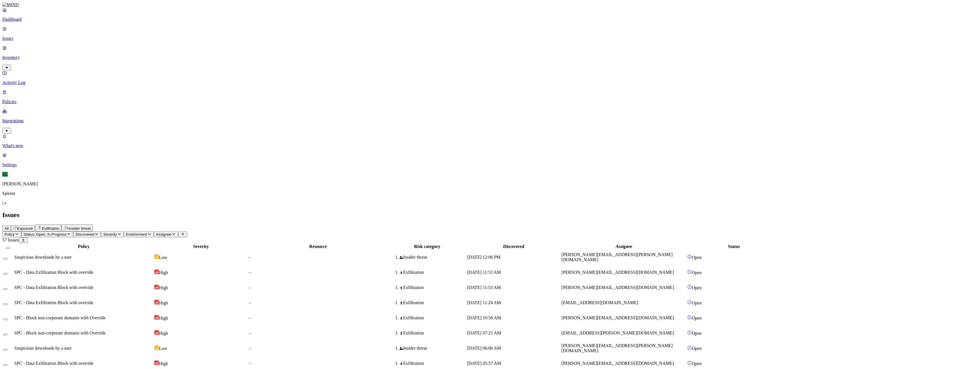
click at [643, 250] on td "david.catchpole@spirent.com" at bounding box center [623, 257] width 125 height 15
click at [8, 258] on button "Select row" at bounding box center [5, 259] width 4 height 2
click at [91, 34] on html "Dashboard Issues Inventory Activity Log Policies Integrations What's new 1 Sett…" at bounding box center [481, 364] width 963 height 728
click at [96, 57] on button "Resolved" at bounding box center [106, 47] width 20 height 19
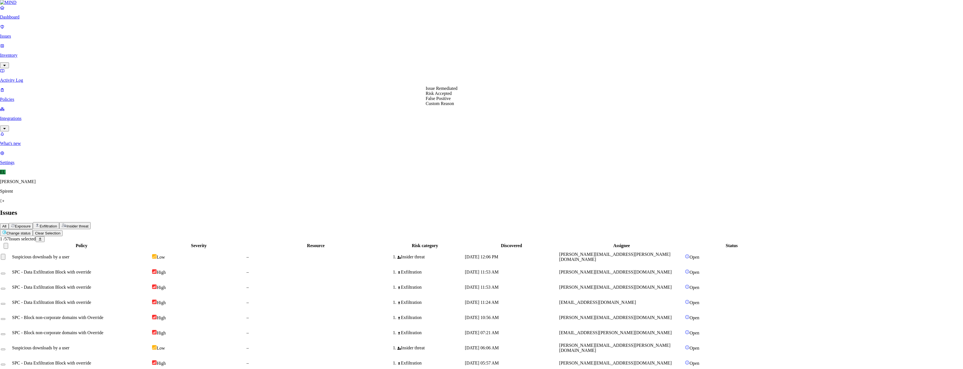
select select "Risk Accepted"
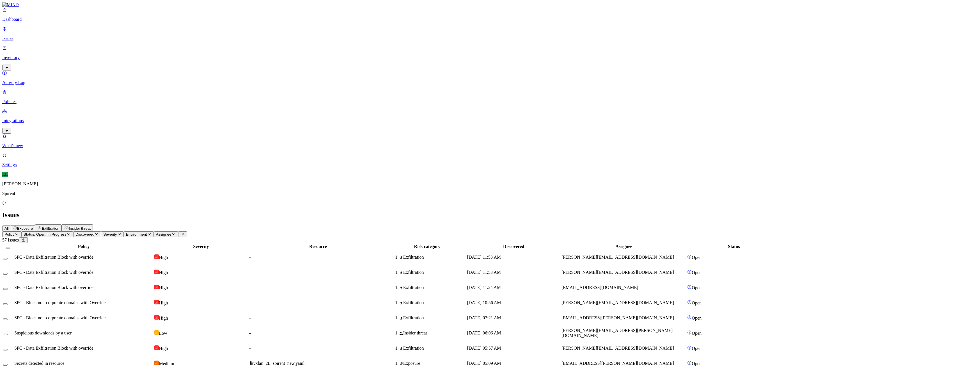
click at [93, 254] on span "SPC - Data Exfiltration Block with override" at bounding box center [53, 256] width 79 height 5
click at [8, 258] on button "Select row" at bounding box center [5, 259] width 4 height 2
drag, startPoint x: 77, startPoint y: 67, endPoint x: 76, endPoint y: 61, distance: 6.3
click at [8, 275] on button "Select row" at bounding box center [5, 276] width 4 height 2
click at [84, 33] on html "Dashboard Issues Inventory Activity Log Policies Integrations What's new 1 Sett…" at bounding box center [481, 365] width 963 height 730
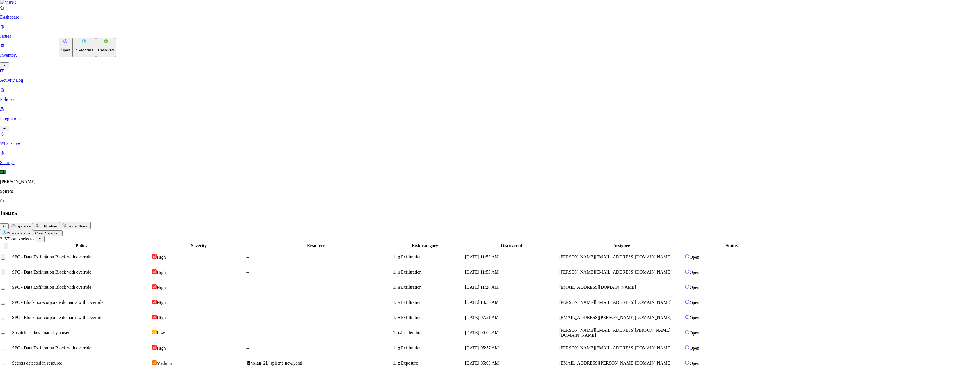
click at [98, 52] on p "Resolved" at bounding box center [106, 50] width 16 height 4
select select "Custom Reason"
paste textarea "Personal"
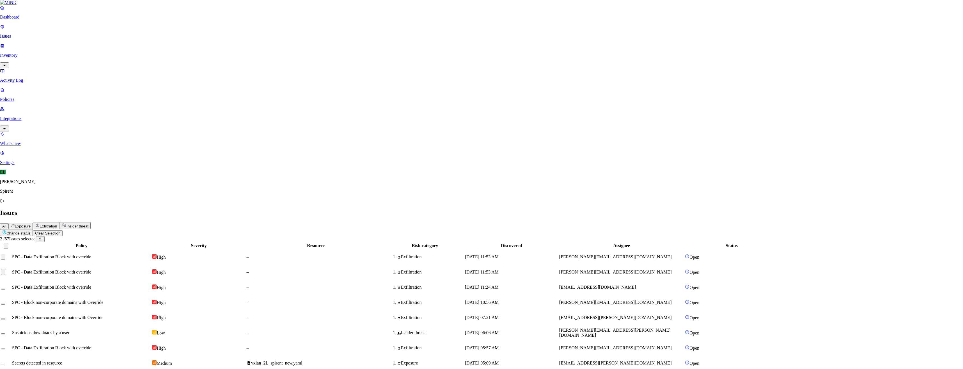
type textarea "Personal"
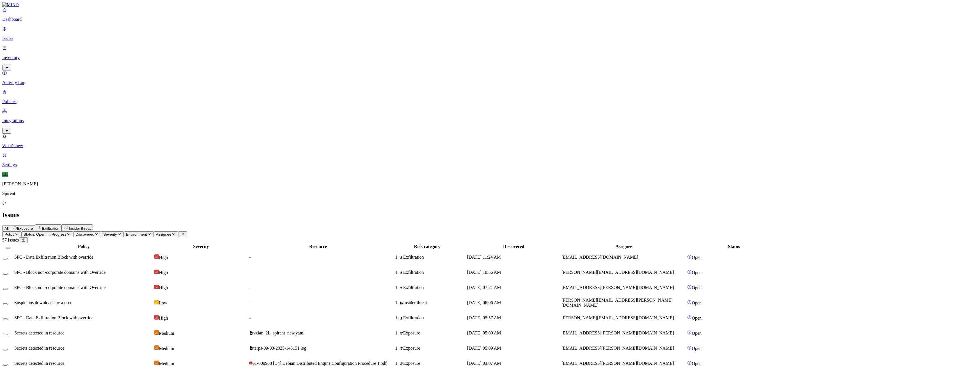
click at [114, 250] on td "SPC - Data Exfiltration Block with override" at bounding box center [83, 257] width 139 height 15
drag, startPoint x: 114, startPoint y: 59, endPoint x: 75, endPoint y: 58, distance: 39.3
click at [13, 250] on td at bounding box center [8, 257] width 11 height 15
click at [8, 258] on button "Select row" at bounding box center [5, 259] width 4 height 2
click at [91, 32] on html "Dashboard Issues Inventory Activity Log Policies Integrations What's new 1 Sett…" at bounding box center [481, 364] width 963 height 728
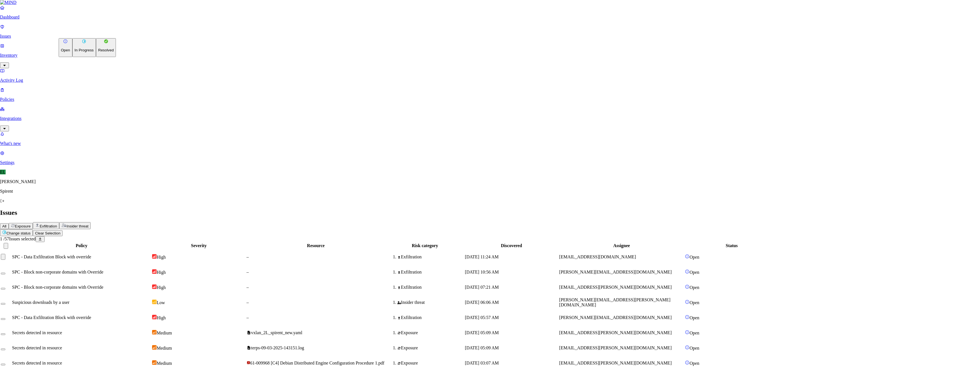
click at [98, 52] on p "Resolved" at bounding box center [106, 50] width 16 height 4
select select "Custom Reason"
paste textarea "Personal"
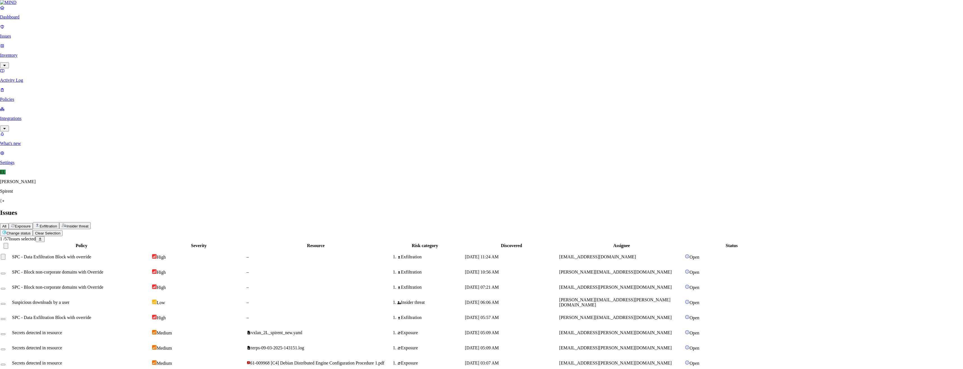
type textarea "Personal"
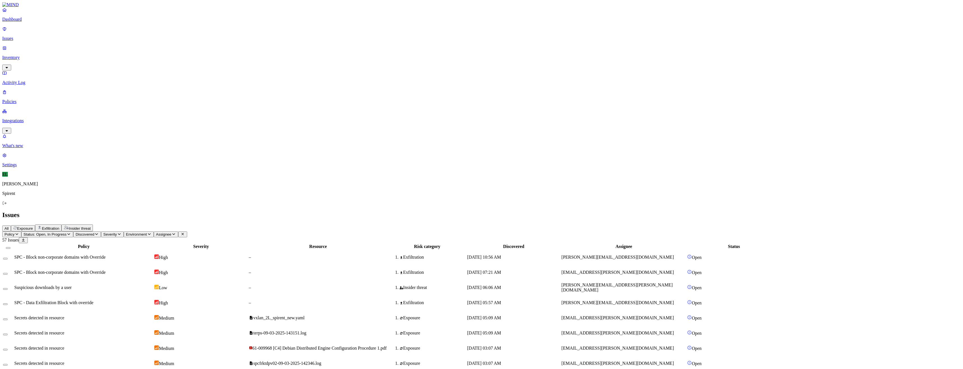
click at [353, 250] on td "–" at bounding box center [318, 257] width 139 height 15
click at [360, 270] on div "–" at bounding box center [318, 272] width 139 height 5
drag, startPoint x: 77, startPoint y: 57, endPoint x: 74, endPoint y: 66, distance: 8.8
click at [8, 258] on button "Select row" at bounding box center [5, 259] width 4 height 2
click at [8, 275] on button "Select row" at bounding box center [5, 276] width 4 height 2
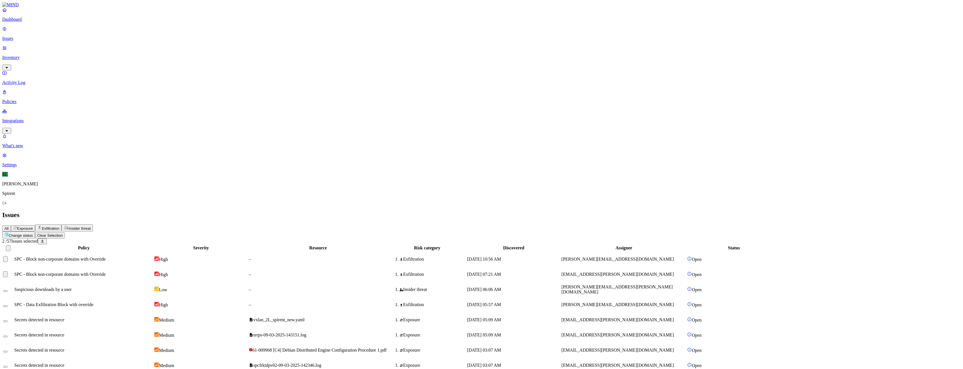
click at [8, 290] on button "Select row" at bounding box center [5, 291] width 4 height 2
click at [94, 32] on html "Dashboard Issues Inventory Activity Log Policies Integrations What's new 1 Sett…" at bounding box center [481, 364] width 963 height 728
click at [98, 52] on p "Resolved" at bounding box center [106, 50] width 16 height 4
select select "Risk Accepted"
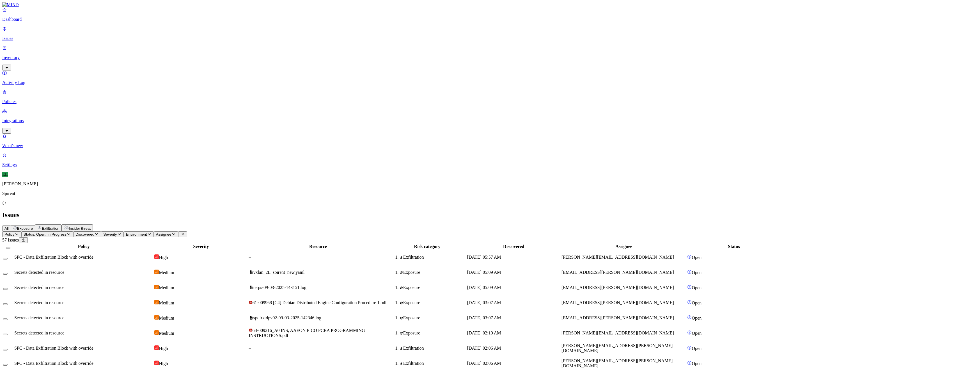
click at [64, 270] on span "Secrets detected in resource" at bounding box center [39, 272] width 50 height 5
click at [64, 285] on span "Secrets detected in resource" at bounding box center [39, 287] width 50 height 5
click at [8, 273] on button "Select row" at bounding box center [5, 274] width 4 height 2
click at [8, 290] on button "Select row" at bounding box center [5, 291] width 4 height 2
click at [8, 305] on button "Select row" at bounding box center [5, 306] width 4 height 2
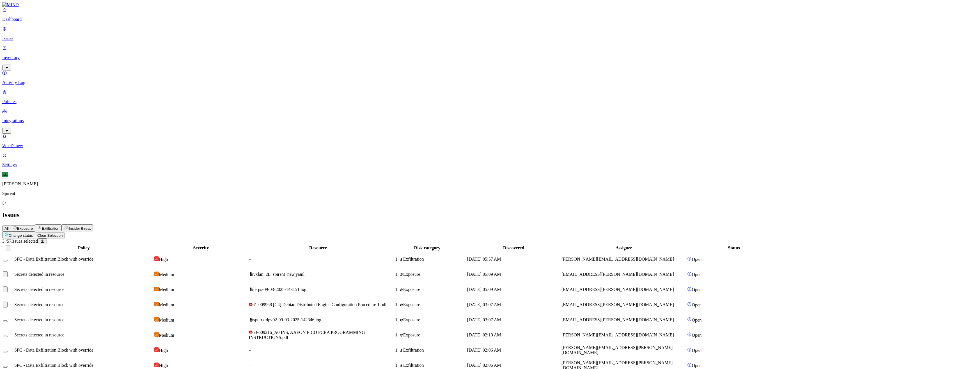
drag, startPoint x: 75, startPoint y: 102, endPoint x: 75, endPoint y: 105, distance: 3.9
click at [8, 320] on button "Select row" at bounding box center [5, 321] width 4 height 2
click at [8, 335] on button "Select row" at bounding box center [5, 336] width 4 height 2
click at [94, 34] on html "Dashboard Issues Inventory Activity Log Policies Integrations What's new 1 Sett…" at bounding box center [481, 364] width 963 height 728
click at [96, 57] on button "Resolved" at bounding box center [106, 47] width 20 height 19
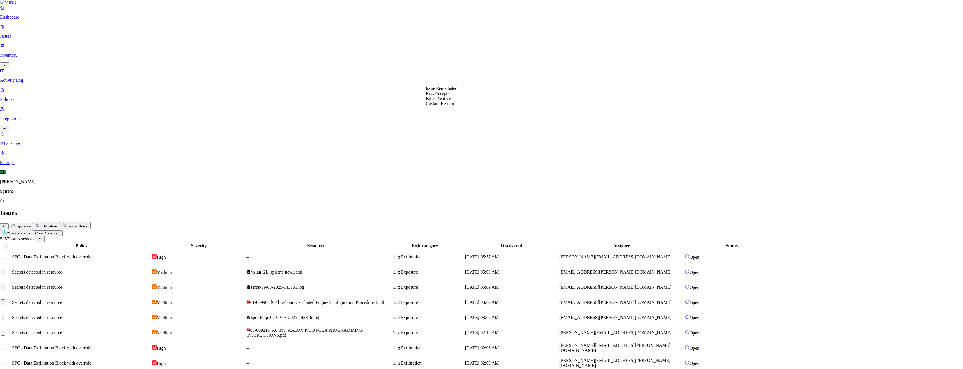
select select "Risk Accepted"
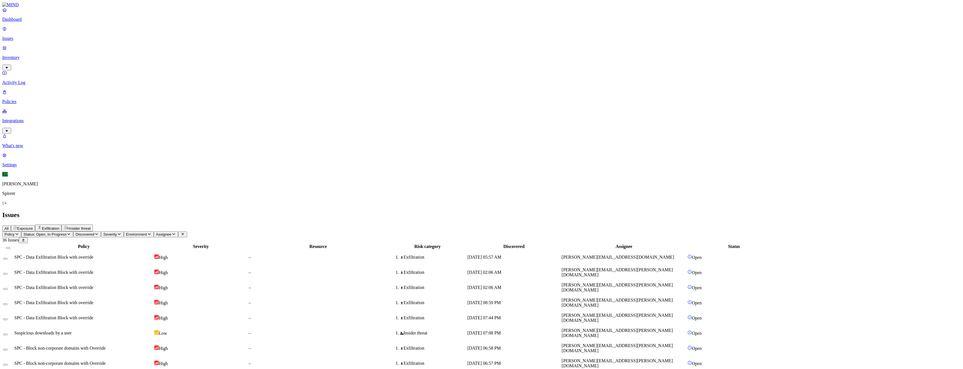
click at [93, 270] on span "SPC - Data Exfiltration Block with override" at bounding box center [53, 272] width 79 height 5
click at [93, 285] on span "SPC - Data Exfiltration Block with override" at bounding box center [53, 287] width 79 height 5
click at [8, 273] on button "Select row" at bounding box center [5, 274] width 4 height 2
click at [8, 290] on button "Select row" at bounding box center [5, 291] width 4 height 2
click at [85, 34] on html "Dashboard Issues Inventory Activity Log Policies Integrations What's new 1 Sett…" at bounding box center [481, 365] width 963 height 730
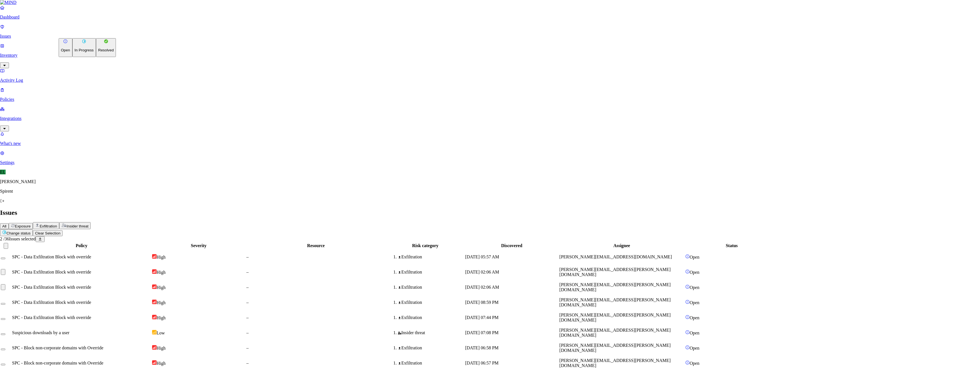
click at [98, 52] on p "Resolved" at bounding box center [106, 50] width 16 height 4
select select "Custom Reason"
type textarea "golf"
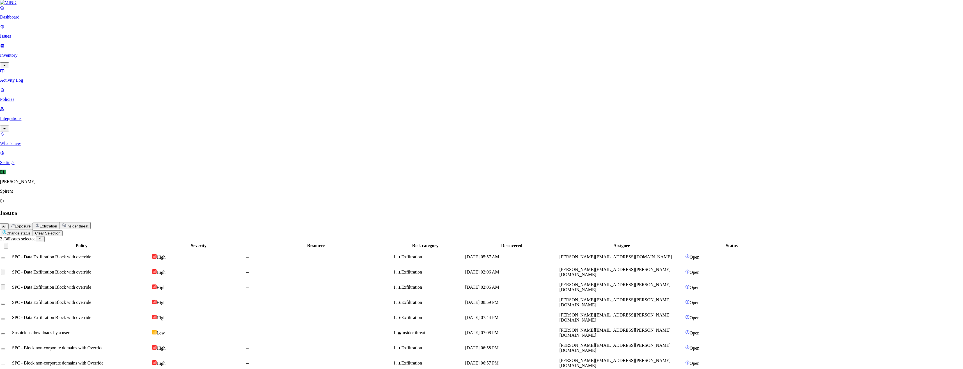
click at [93, 270] on span "SPC - Data Exfiltration Block with override" at bounding box center [53, 272] width 79 height 5
click at [8, 273] on button "Select row" at bounding box center [5, 274] width 4 height 2
click at [90, 33] on html "Dashboard Issues Inventory Activity Log Policies Integrations What's new 1 Sett…" at bounding box center [481, 364] width 963 height 728
click at [98, 52] on p "Resolved" at bounding box center [106, 50] width 16 height 4
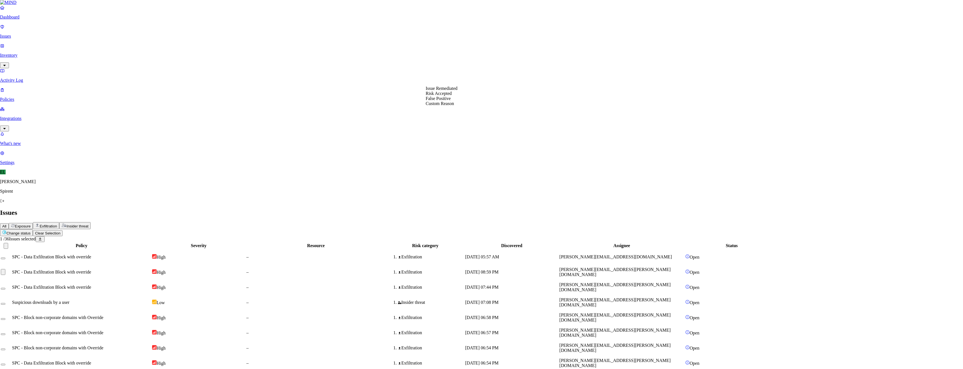
select select "Custom Reason"
type textarea "text"
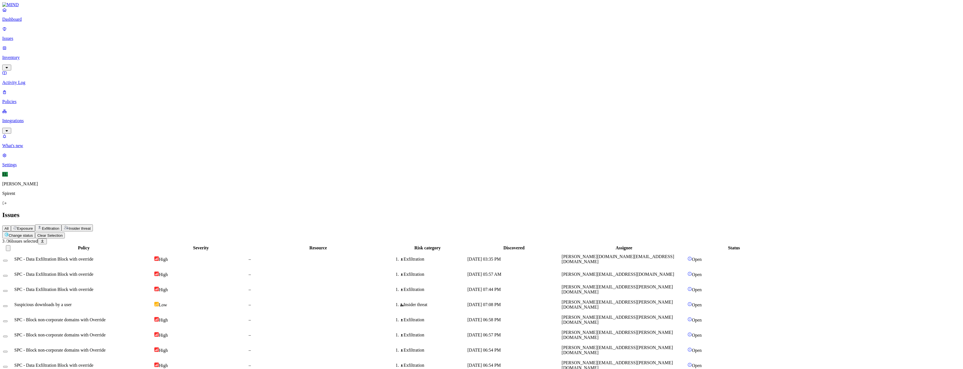
click at [95, 32] on html "Dashboard Issues Inventory Activity Log Policies Integrations What's new 1 Sett…" at bounding box center [481, 365] width 963 height 730
click at [98, 52] on p "Resolved" at bounding box center [106, 50] width 16 height 4
select select "Custom Reason"
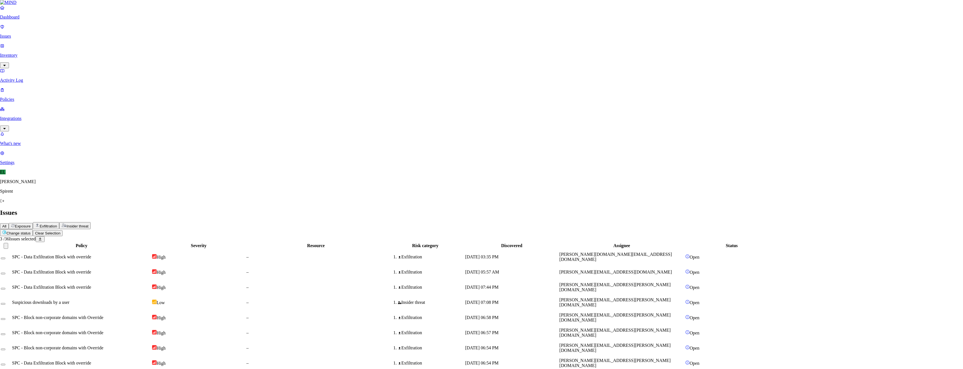
type textarea "text"
click at [93, 280] on td "SPC - Data Exfiltration Block with override" at bounding box center [83, 287] width 139 height 15
click at [8, 288] on button "Select row" at bounding box center [5, 289] width 4 height 2
click at [90, 33] on html "Dashboard Issues Inventory Activity Log Policies Integrations What's new 1 Sett…" at bounding box center [481, 364] width 963 height 728
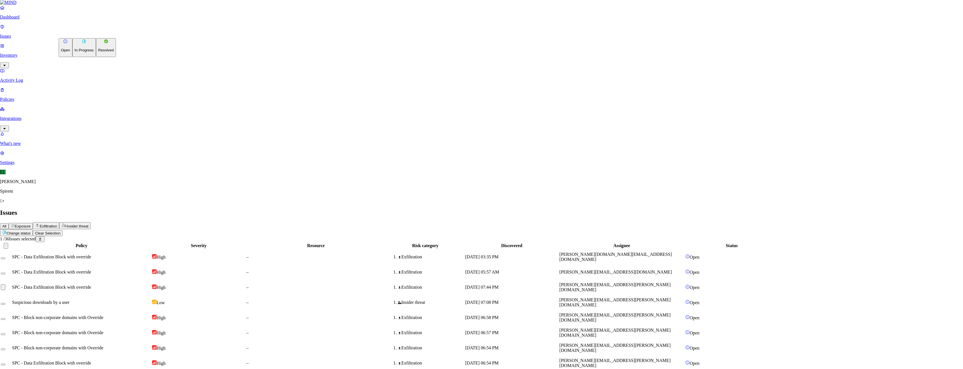
click at [96, 57] on button "Resolved" at bounding box center [106, 47] width 20 height 19
select select "Custom Reason"
drag, startPoint x: 446, startPoint y: 104, endPoint x: 397, endPoint y: 98, distance: 49.7
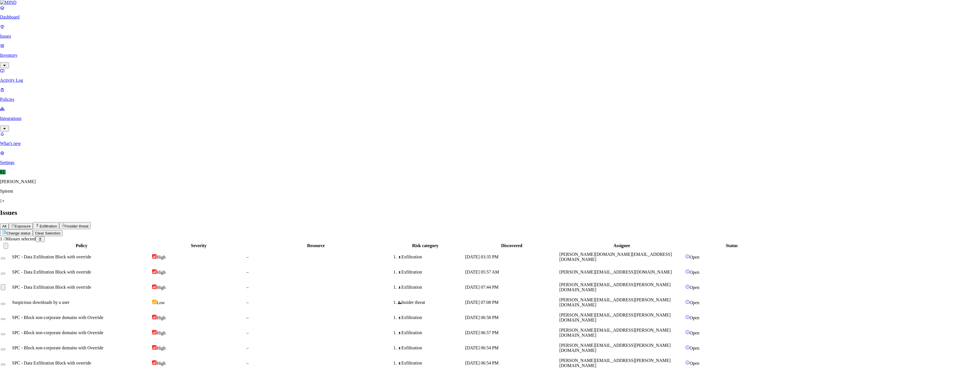
paste textarea "Perso"
type textarea "Personal"
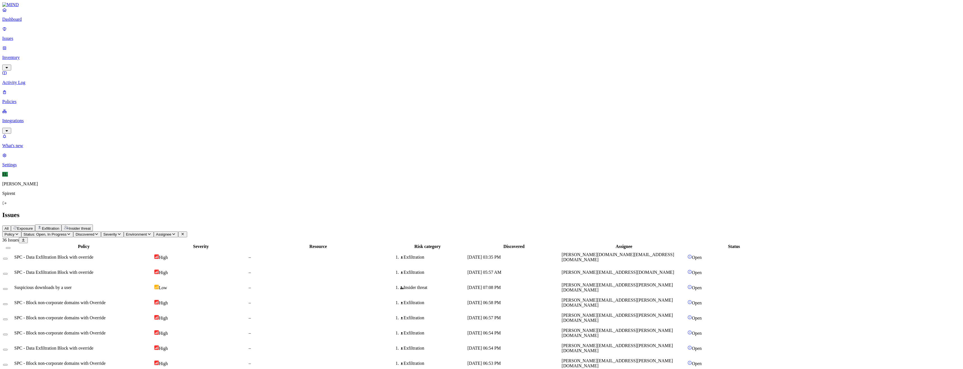
click at [96, 35] on html "Dashboard Issues Inventory Activity Log Policies Integrations What's new 1 Sett…" at bounding box center [481, 364] width 963 height 728
click at [98, 52] on p "Resolved" at bounding box center [106, 50] width 16 height 4
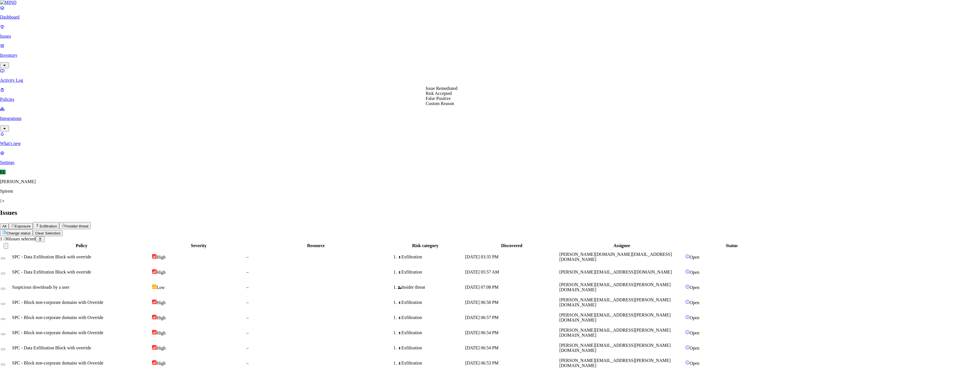
select select "Custom Reason"
type textarea "Lab"
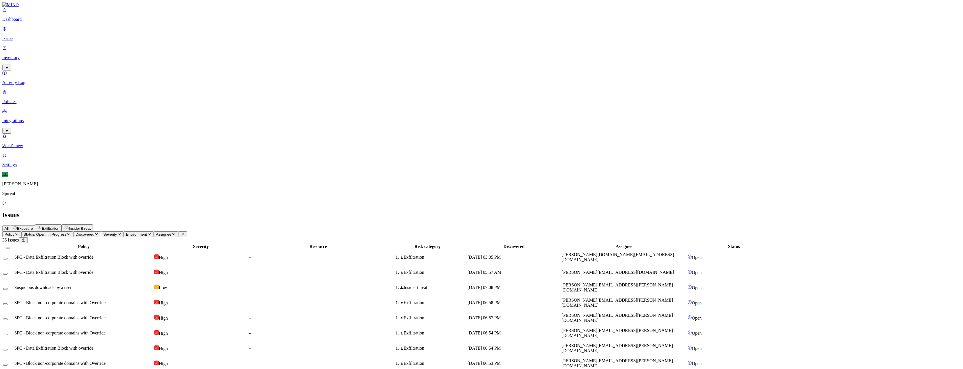
click at [87, 35] on html "Dashboard Issues Inventory Activity Log Policies Integrations What's new 1 Sett…" at bounding box center [481, 356] width 963 height 713
click at [96, 57] on button "Resolved" at bounding box center [106, 47] width 20 height 19
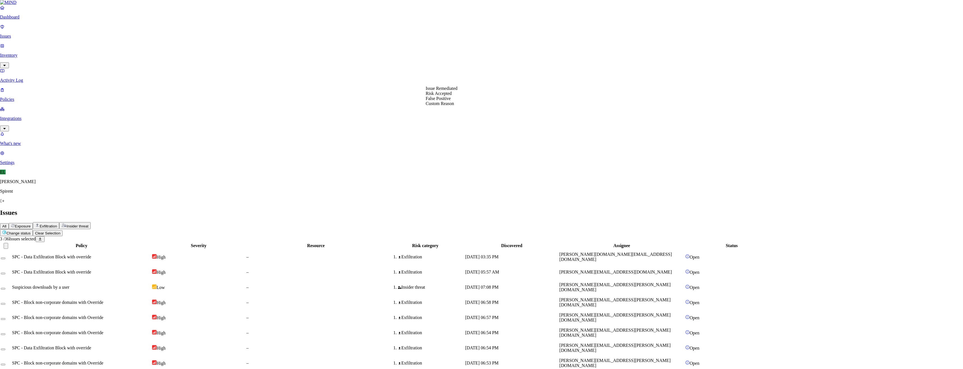
select select "Custom Reason"
type textarea "text"
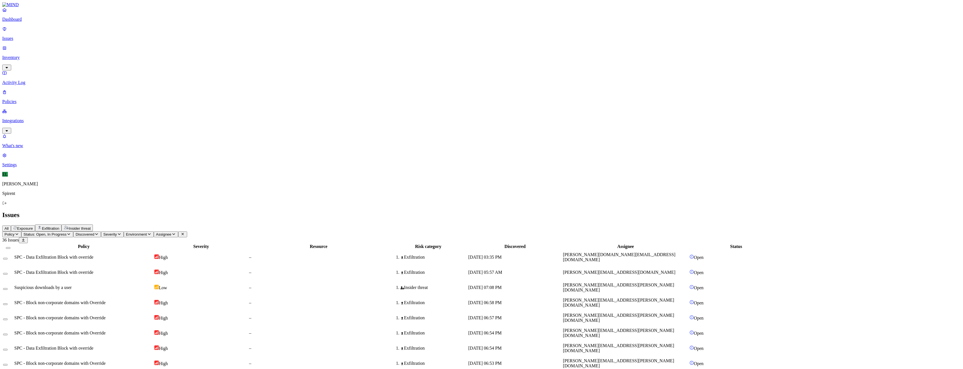
click at [79, 31] on html "Dashboard Issues Inventory Activity Log Policies Integrations What's new 1 Sett…" at bounding box center [481, 334] width 963 height 668
click at [98, 52] on p "Resolved" at bounding box center [106, 50] width 16 height 4
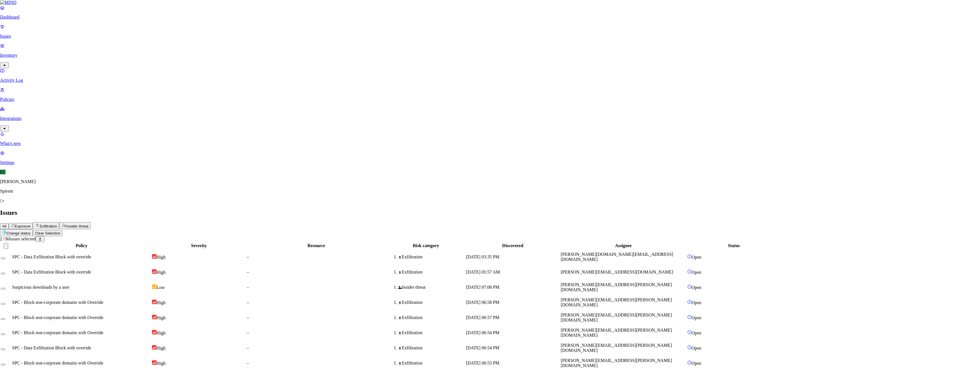
select select "Custom Reason"
type textarea "Not sensitive"
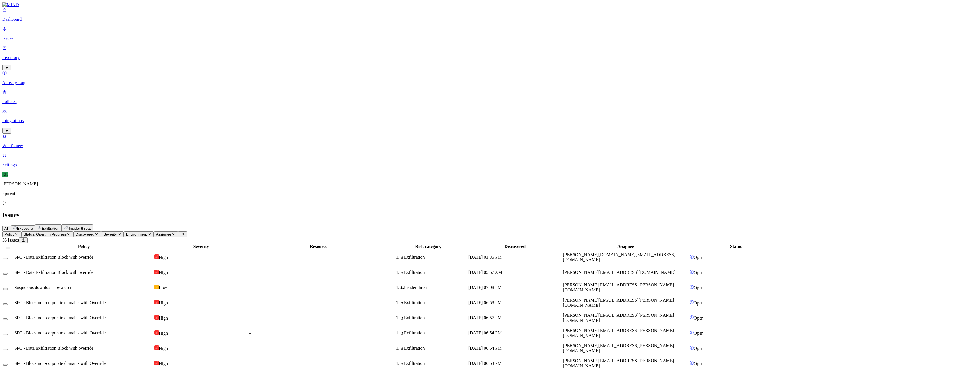
click at [87, 32] on html "Dashboard Issues Inventory Activity Log Policies Integrations What's new 1 Sett…" at bounding box center [481, 320] width 963 height 640
click at [98, 52] on p "Resolved" at bounding box center [106, 50] width 16 height 4
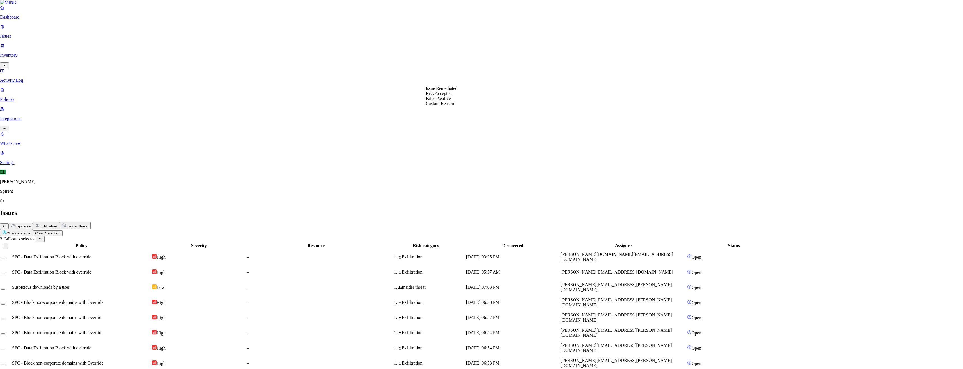
select select "Custom Reason"
type textarea "lab"
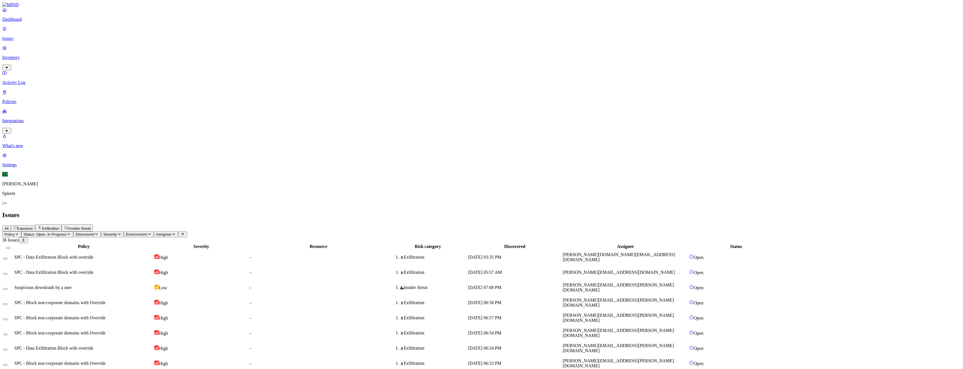
click at [83, 33] on html "Dashboard Issues Inventory Activity Log Policies Integrations What's new 1 Sett…" at bounding box center [481, 296] width 963 height 592
click at [96, 57] on button "Resolved" at bounding box center [106, 47] width 20 height 19
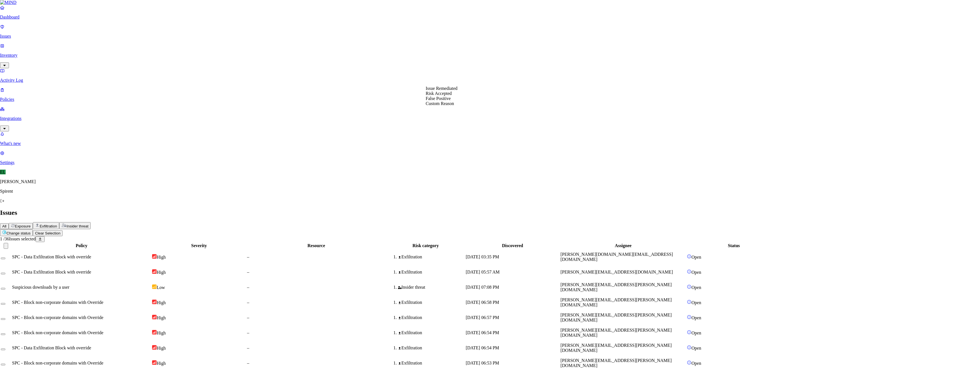
select select "Custom Reason"
type textarea "text"
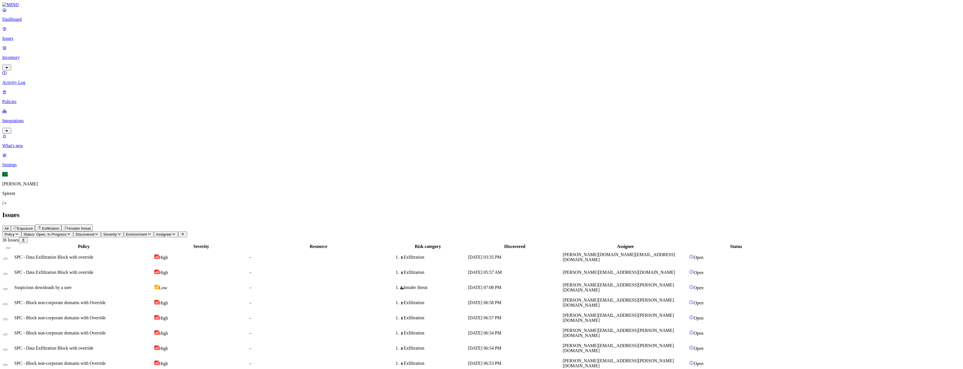
click at [83, 33] on html "Dashboard Issues Inventory Activity Log Policies Integrations What's new 1 Sett…" at bounding box center [481, 288] width 963 height 577
click at [98, 52] on p "Resolved" at bounding box center [106, 50] width 16 height 4
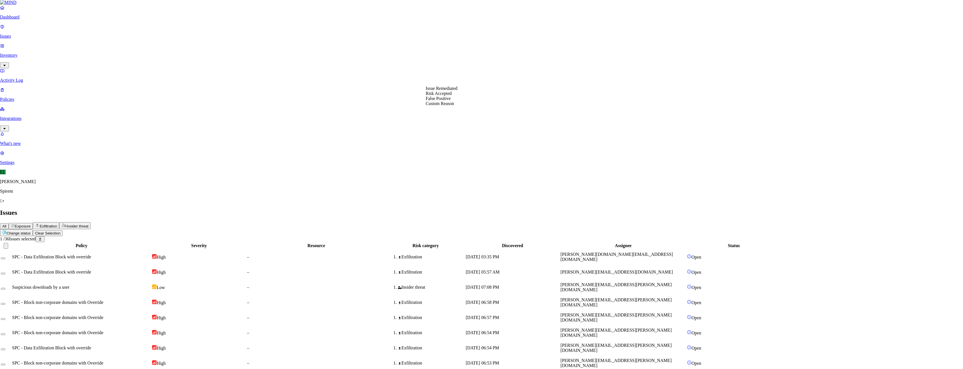
select select "Custom Reason"
type textarea "text"
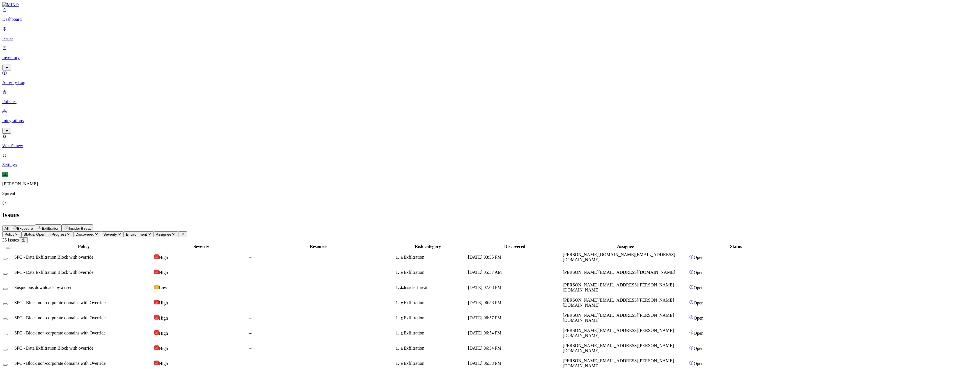
click at [80, 36] on html "Dashboard Issues Inventory Activity Log Policies Integrations What's new 1 Sett…" at bounding box center [481, 282] width 963 height 564
click at [96, 57] on button "Resolved" at bounding box center [106, 47] width 20 height 19
select select "Custom Reason"
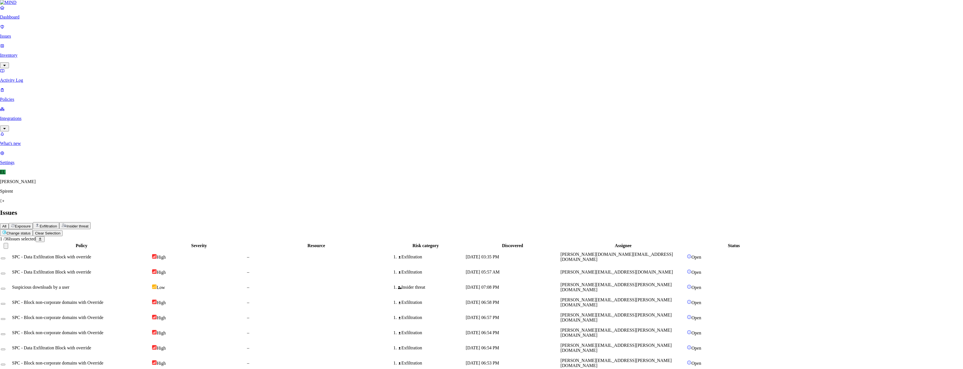
type textarea "text paste"
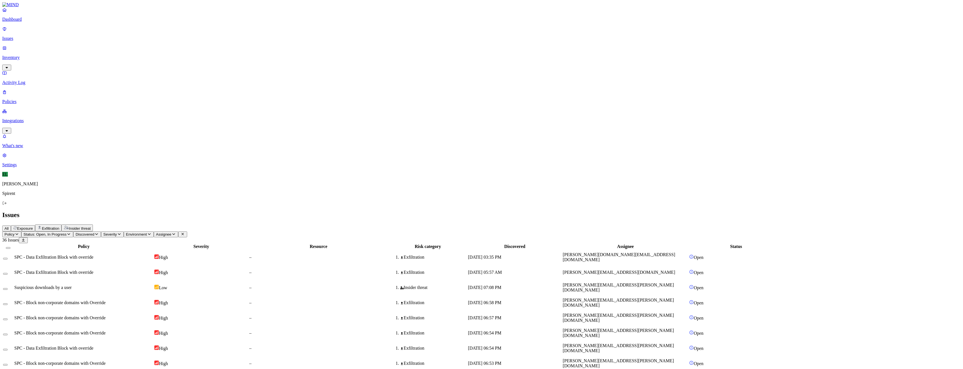
click at [93, 33] on html "Dashboard Issues Inventory Activity Log Policies Integrations What's new 1 Sett…" at bounding box center [481, 274] width 963 height 549
click at [98, 52] on p "Resolved" at bounding box center [106, 50] width 16 height 4
select select "Custom Reason"
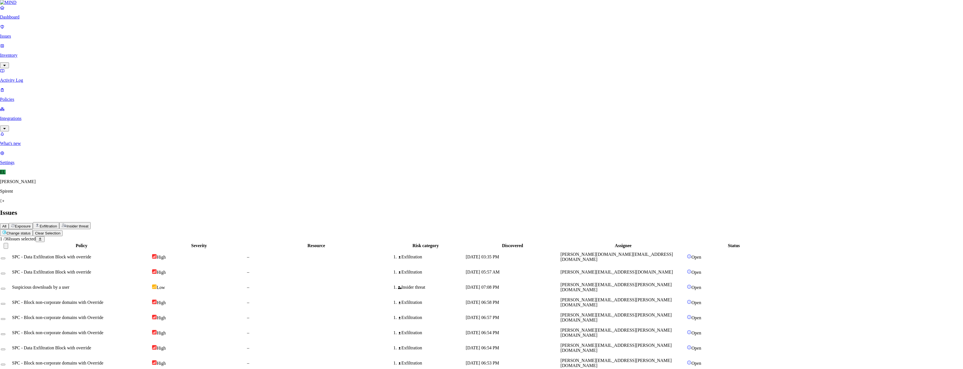
type textarea "Verizon"
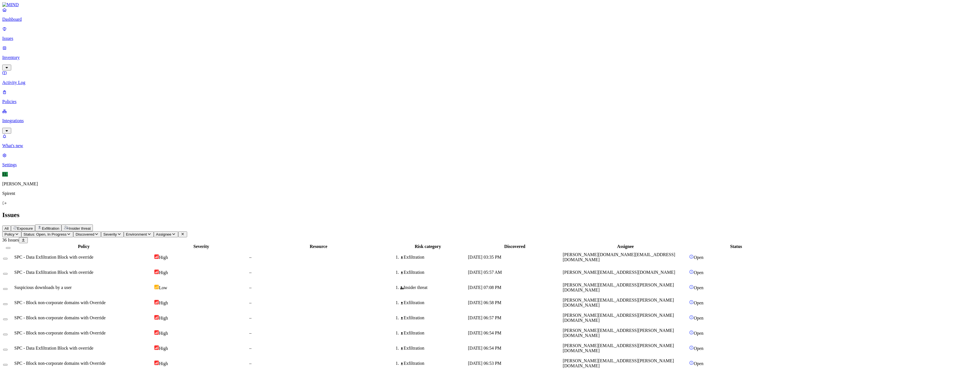
click at [93, 33] on html "Dashboard Issues Inventory Activity Log Policies Integrations What's new 1 Sett…" at bounding box center [481, 267] width 963 height 534
click at [96, 57] on button "Resolved" at bounding box center [106, 47] width 20 height 19
select select "Custom Reason"
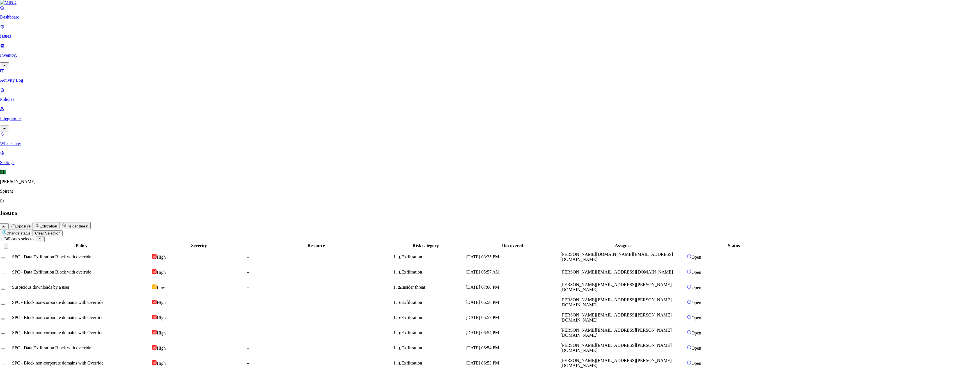
drag, startPoint x: 443, startPoint y: 126, endPoint x: 443, endPoint y: 109, distance: 16.6
type textarea "Personal"
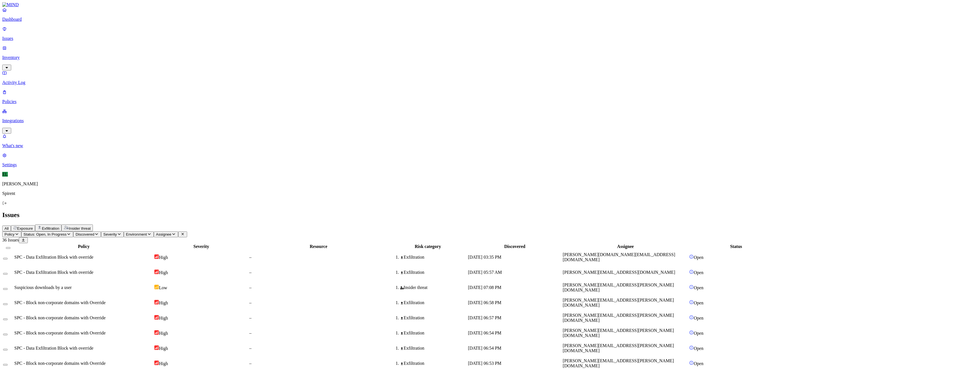
click at [94, 34] on html "Dashboard Issues Inventory Activity Log Policies Integrations What's new 1 Sett…" at bounding box center [481, 259] width 963 height 518
click at [98, 52] on p "Resolved" at bounding box center [106, 50] width 16 height 4
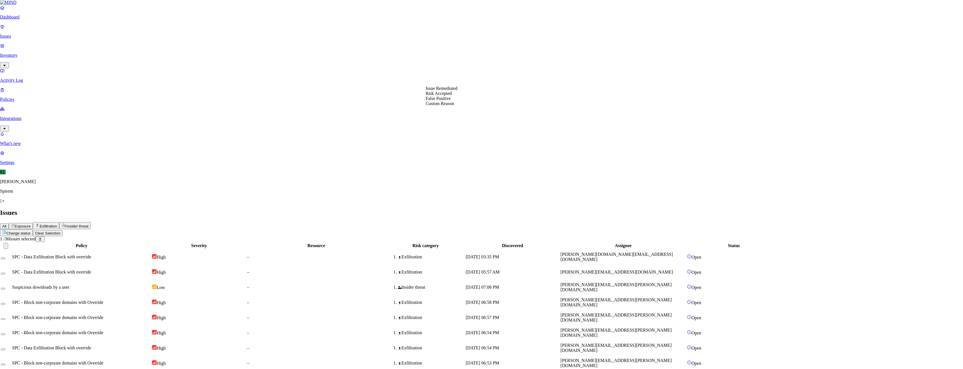
select select "Custom Reason"
paste textarea "Personal"
type textarea "Personal"
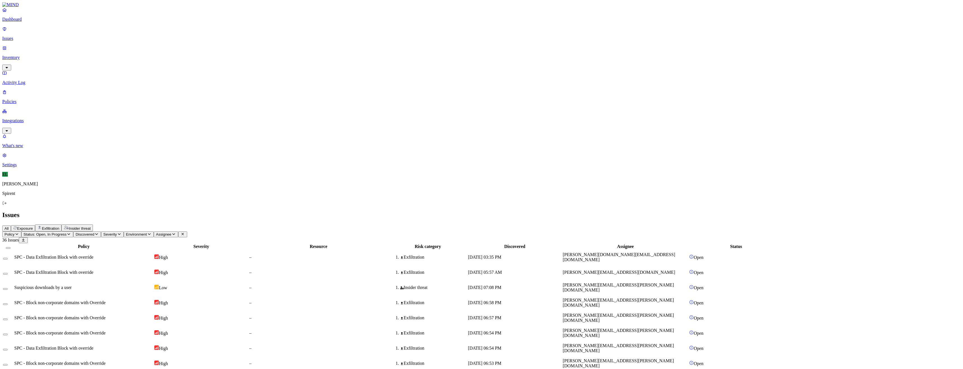
click at [645, 312] on span "[PERSON_NAME][EMAIL_ADDRESS][PERSON_NAME][DOMAIN_NAME]" at bounding box center [617, 317] width 111 height 10
click at [645, 297] on span "[PERSON_NAME][EMAIL_ADDRESS][PERSON_NAME][DOMAIN_NAME]" at bounding box center [617, 302] width 111 height 10
click at [8, 303] on button "Select row" at bounding box center [5, 304] width 4 height 2
click at [8, 320] on button "Select row" at bounding box center [5, 321] width 4 height 2
click at [8, 335] on button "Select row" at bounding box center [5, 336] width 4 height 2
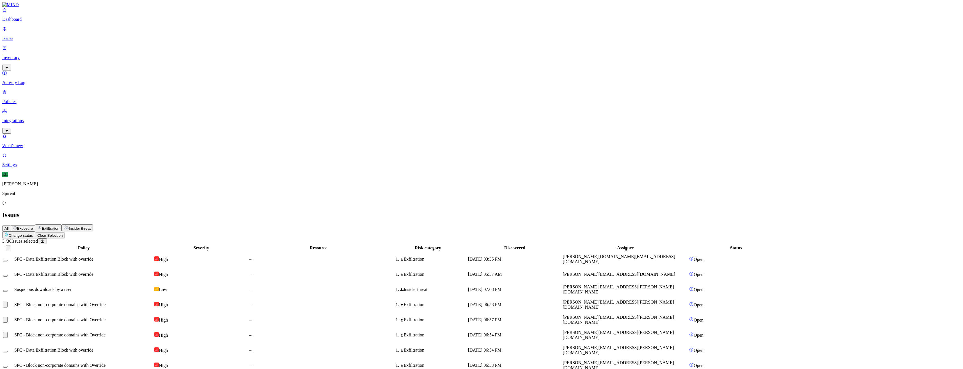
click at [8, 366] on button "Select row" at bounding box center [5, 367] width 4 height 2
click at [94, 33] on html "Dashboard Issues Inventory Activity Log Policies Integrations What's new 1 Sett…" at bounding box center [481, 250] width 963 height 501
click at [98, 52] on p "Resolved" at bounding box center [106, 50] width 16 height 4
select select "Custom Reason"
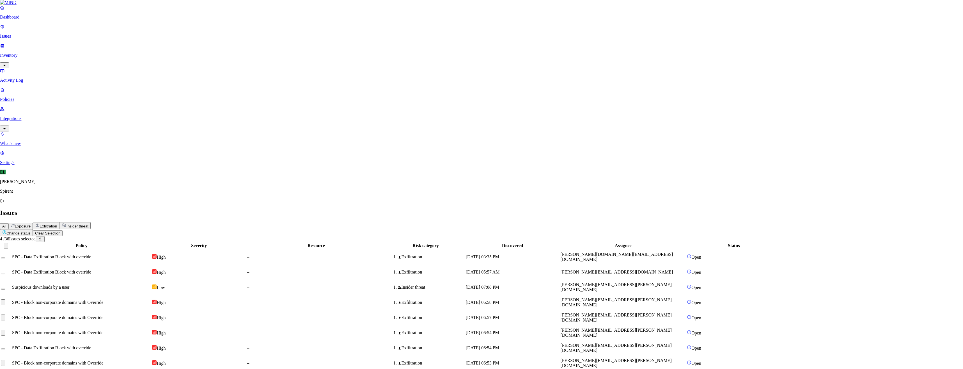
paste textarea "Personal"
type textarea "Personal"
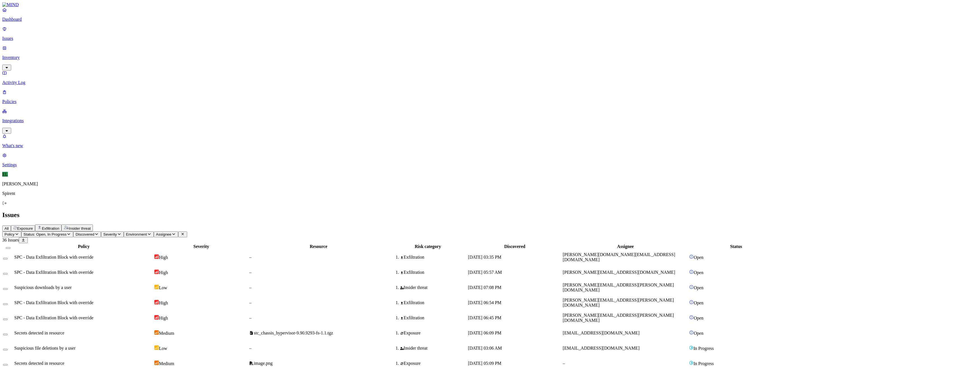
click at [93, 254] on span "SPC - Data Exfiltration Block with override" at bounding box center [53, 256] width 79 height 5
click at [8, 258] on button "Select row" at bounding box center [5, 259] width 4 height 2
click at [88, 35] on html "Dashboard Issues Inventory Activity Log Policies Integrations What's new 1 Sett…" at bounding box center [481, 221] width 963 height 443
click at [98, 52] on p "Resolved" at bounding box center [106, 50] width 16 height 4
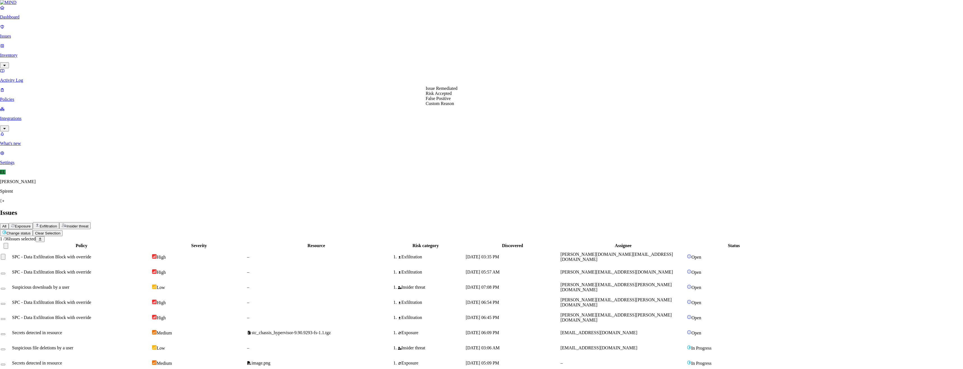
select select "Custom Reason"
type textarea "text"
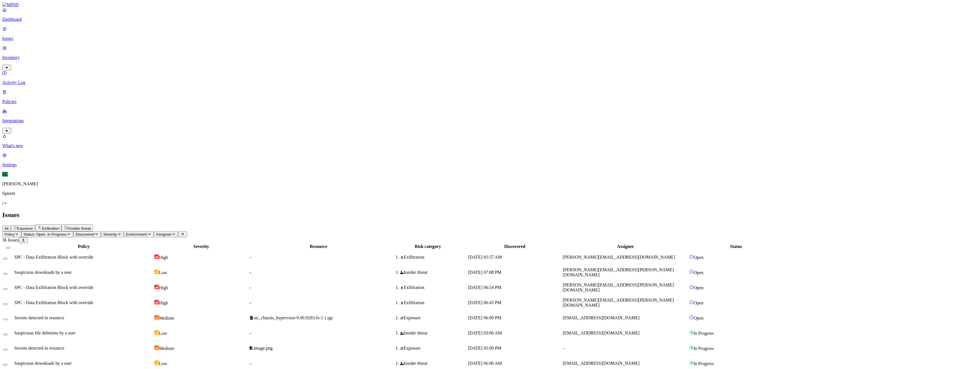
click at [670, 280] on td "[PERSON_NAME][EMAIL_ADDRESS][PERSON_NAME][DOMAIN_NAME]" at bounding box center [625, 287] width 126 height 15
click at [8, 288] on button "Select row" at bounding box center [5, 289] width 4 height 2
click at [8, 305] on button "Select row" at bounding box center [5, 306] width 4 height 2
click at [93, 34] on html "Dashboard Issues Inventory Activity Log Policies Integrations What's new 1 Sett…" at bounding box center [481, 212] width 963 height 425
click at [98, 52] on p "Resolved" at bounding box center [106, 50] width 16 height 4
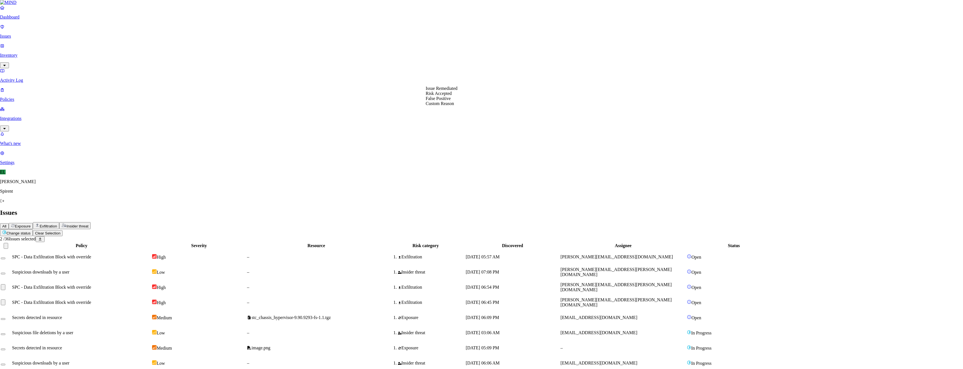
select select "Custom Reason"
type textarea "text"
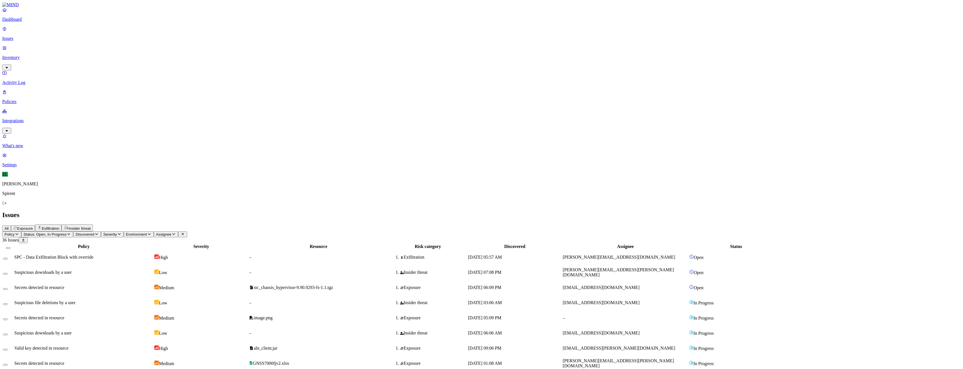
click at [656, 280] on td "[EMAIL_ADDRESS][DOMAIN_NAME]" at bounding box center [625, 287] width 126 height 15
click at [8, 288] on button "Select row" at bounding box center [5, 289] width 4 height 2
click at [72, 272] on span "Suspicious downloads by a user" at bounding box center [42, 274] width 57 height 5
click at [8, 275] on button "Select row" at bounding box center [5, 276] width 4 height 2
click at [86, 33] on html "Dashboard Issues Inventory Activity Log Policies Integrations What's new 1 Sett…" at bounding box center [481, 197] width 963 height 395
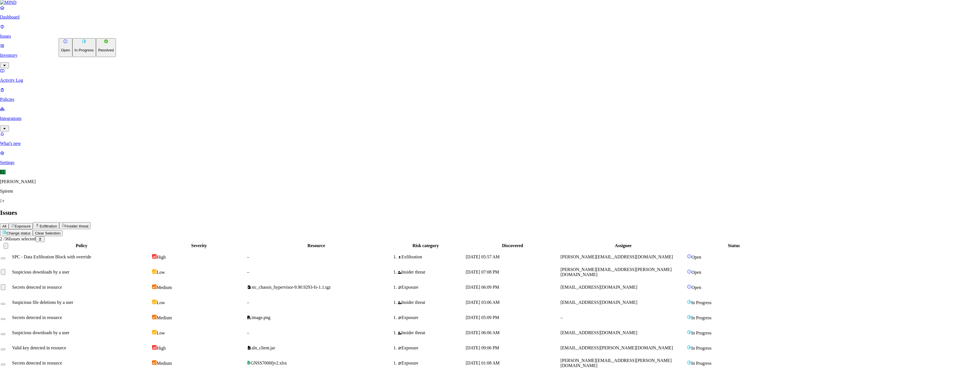
click at [98, 52] on p "Resolved" at bounding box center [106, 50] width 16 height 4
select select "Risk Accepted"
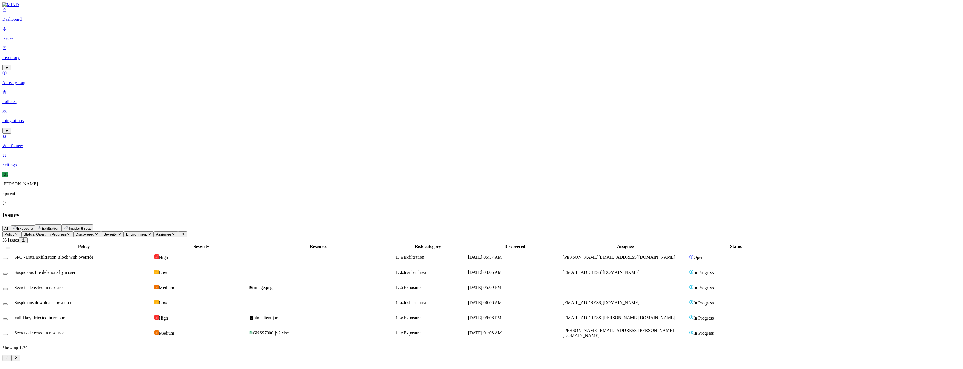
click at [93, 254] on span "SPC - Data Exfiltration Block with override" at bounding box center [53, 256] width 79 height 5
click at [8, 258] on button "Select row" at bounding box center [5, 259] width 4 height 2
click at [89, 33] on html "Dashboard Issues Inventory Activity Log Policies Integrations What's new 1 Sett…" at bounding box center [481, 183] width 963 height 367
click at [98, 52] on p "Resolved" at bounding box center [106, 50] width 16 height 4
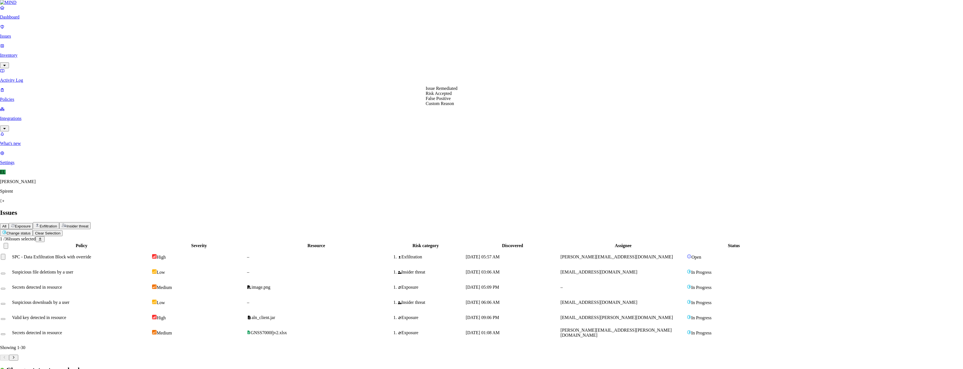
select select "Custom Reason"
paste textarea "Personal"
type textarea "Personal"
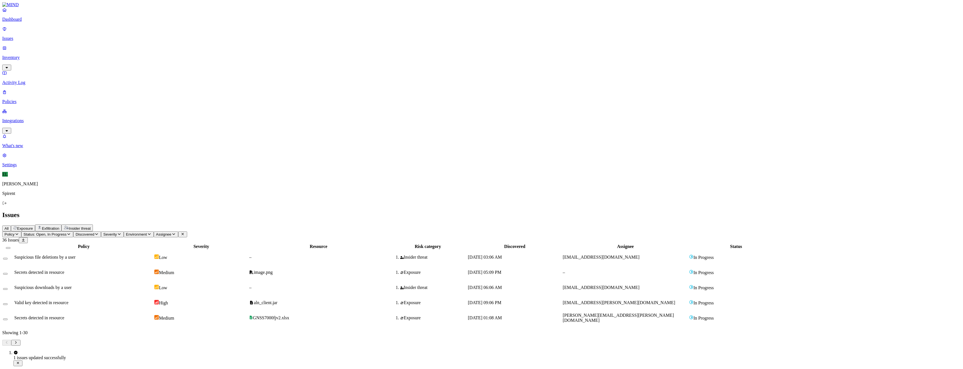
click at [75, 254] on span "Suspicious file deletions by a user" at bounding box center [44, 256] width 61 height 5
click at [133, 270] on div "Secrets detected in resource" at bounding box center [83, 272] width 139 height 5
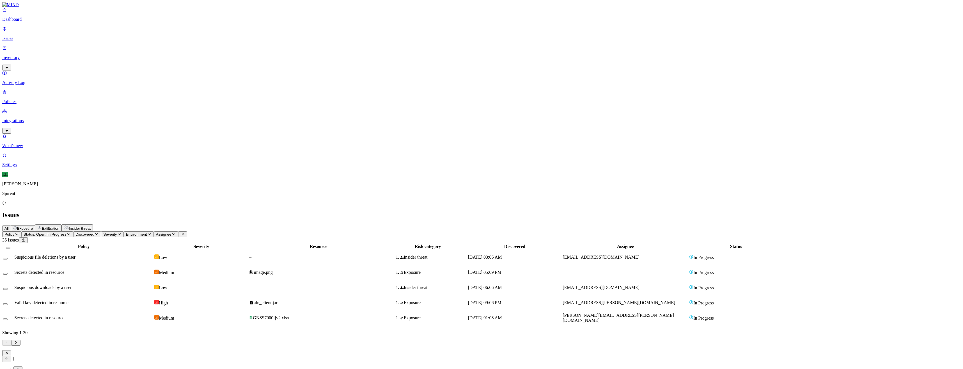
click at [9, 351] on icon "button" at bounding box center [6, 353] width 4 height 4
